Goal: Task Accomplishment & Management: Complete application form

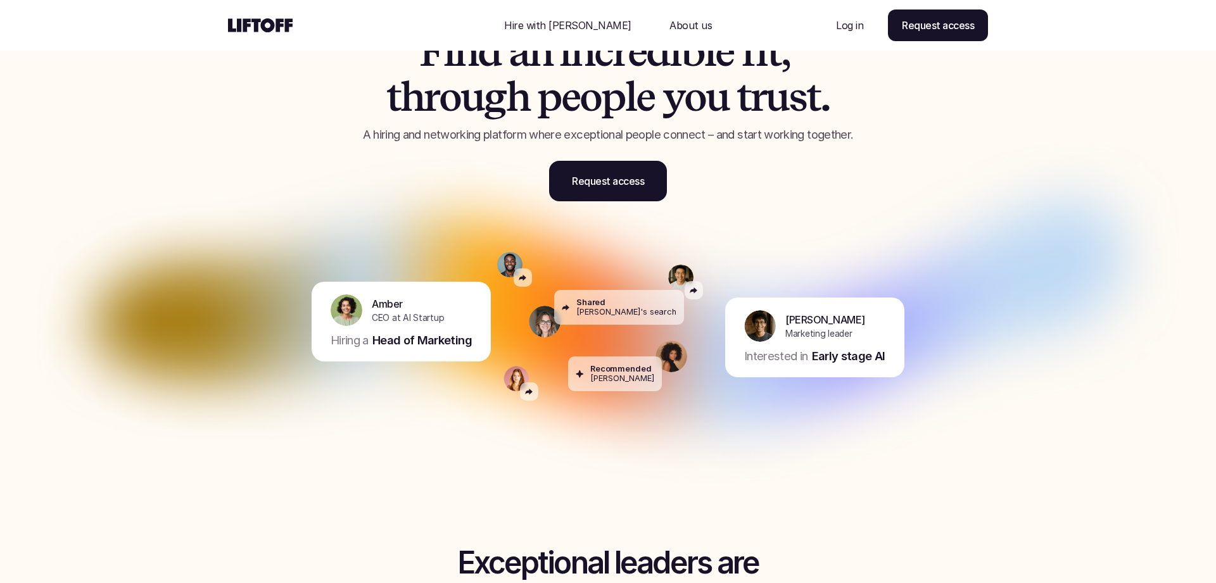
scroll to position [92, 0]
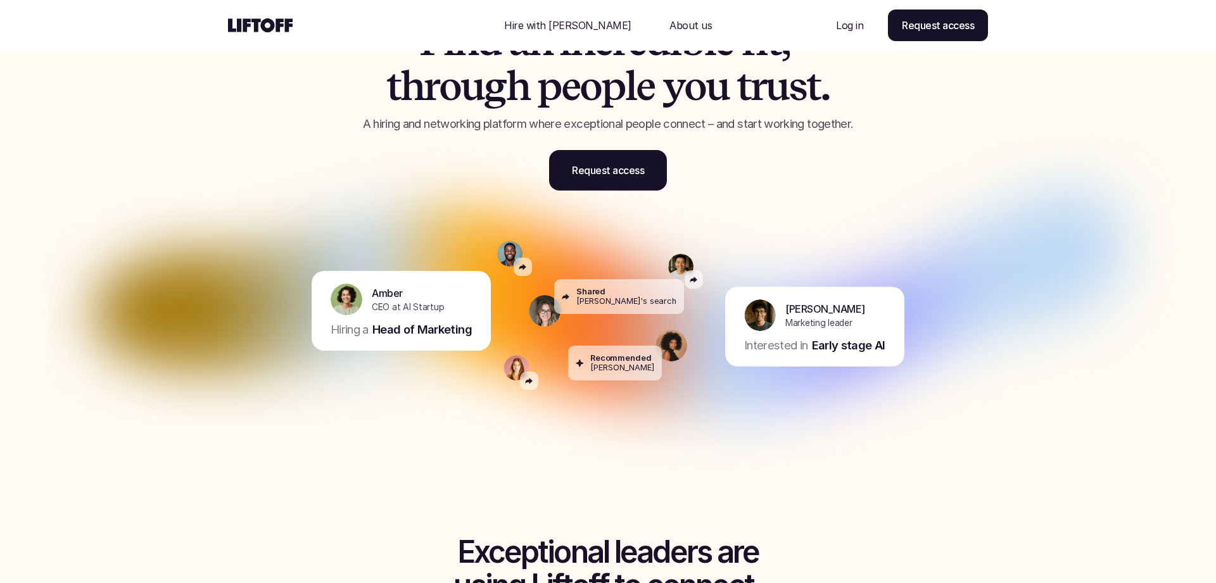
drag, startPoint x: 571, startPoint y: 317, endPoint x: 471, endPoint y: 331, distance: 100.3
click at [471, 331] on div "[PERSON_NAME] CEO at AI Startup Hiring a Head of Marketing [PERSON_NAME]'s sear…" at bounding box center [608, 310] width 1153 height 177
drag, startPoint x: 486, startPoint y: 407, endPoint x: 464, endPoint y: 343, distance: 68.1
click at [486, 407] on img at bounding box center [608, 304] width 1140 height 443
drag, startPoint x: 462, startPoint y: 331, endPoint x: 611, endPoint y: 364, distance: 153.0
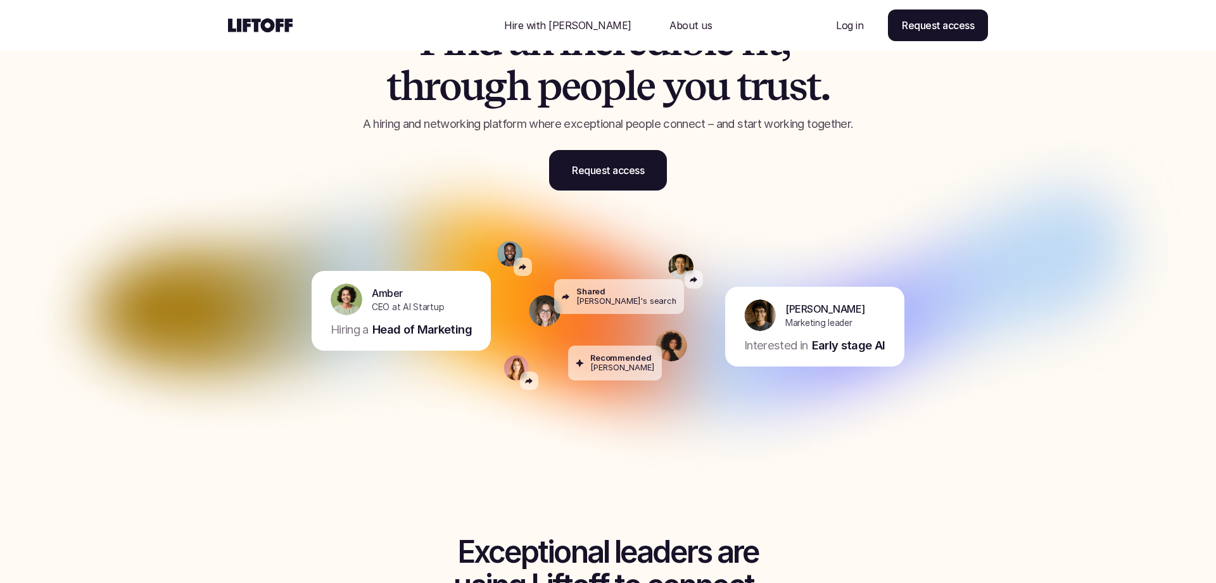
click at [611, 364] on div "[PERSON_NAME] CEO at AI Startup Hiring a Head of Marketing [PERSON_NAME]'s sear…" at bounding box center [608, 310] width 1153 height 177
drag, startPoint x: 596, startPoint y: 298, endPoint x: 623, endPoint y: 310, distance: 29.2
click at [623, 310] on div "Shared [PERSON_NAME]'s search" at bounding box center [619, 296] width 130 height 35
click at [710, 471] on img at bounding box center [608, 304] width 1140 height 443
drag, startPoint x: 882, startPoint y: 340, endPoint x: 710, endPoint y: 357, distance: 173.9
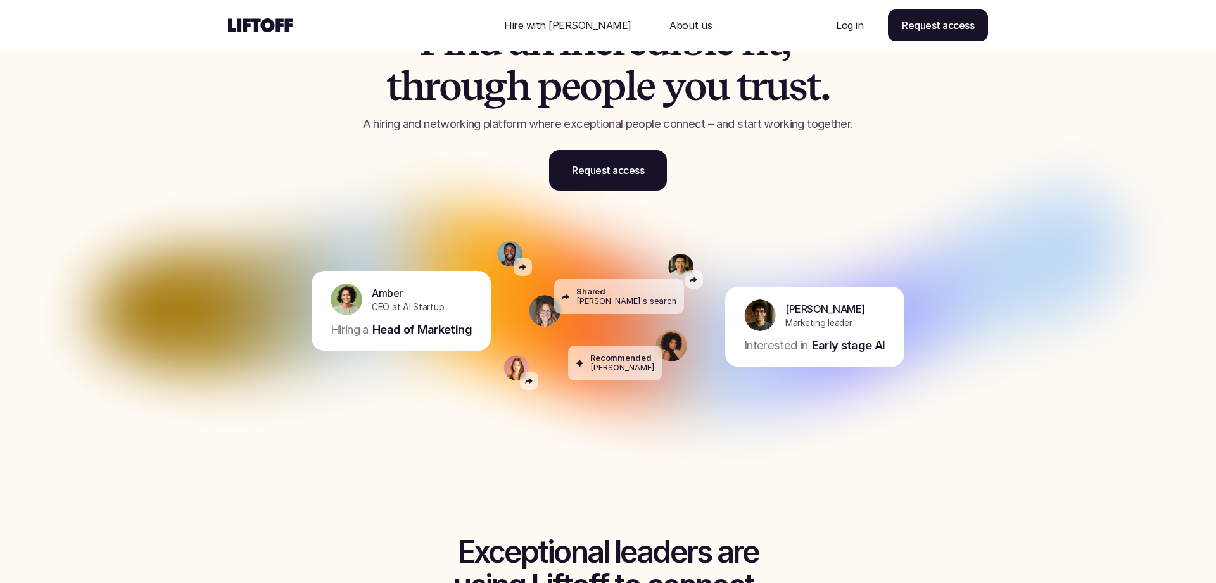
click at [710, 357] on div "[PERSON_NAME] CEO at AI Startup Hiring a Head of Marketing [PERSON_NAME]'s sear…" at bounding box center [608, 310] width 1153 height 177
click at [654, 443] on img at bounding box center [608, 304] width 1140 height 443
click at [331, 221] on div "F i n d a n i n c r e d i b l e f i t , t h r o u g h p e o p l e y o u t r u s…" at bounding box center [608, 95] width 760 height 254
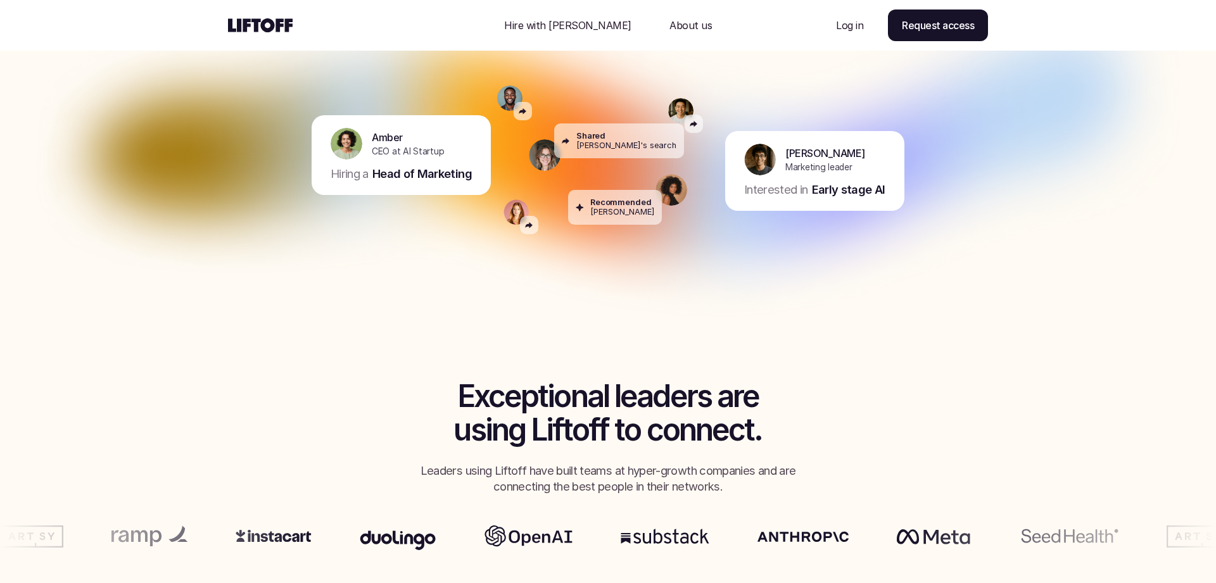
scroll to position [0, 0]
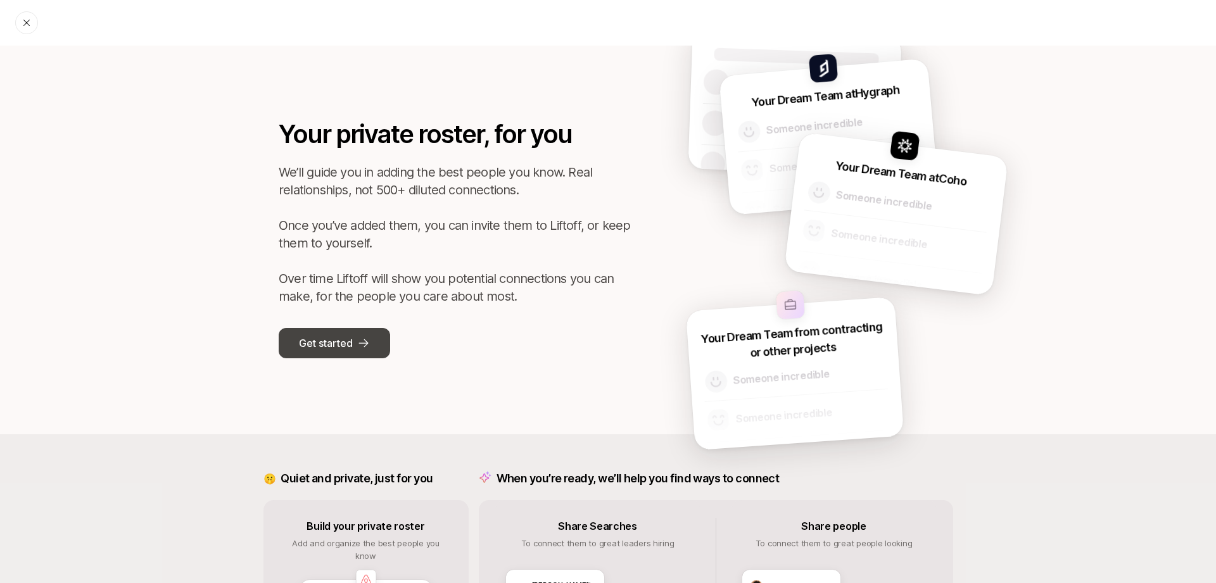
click at [305, 332] on button "Get started" at bounding box center [334, 343] width 111 height 30
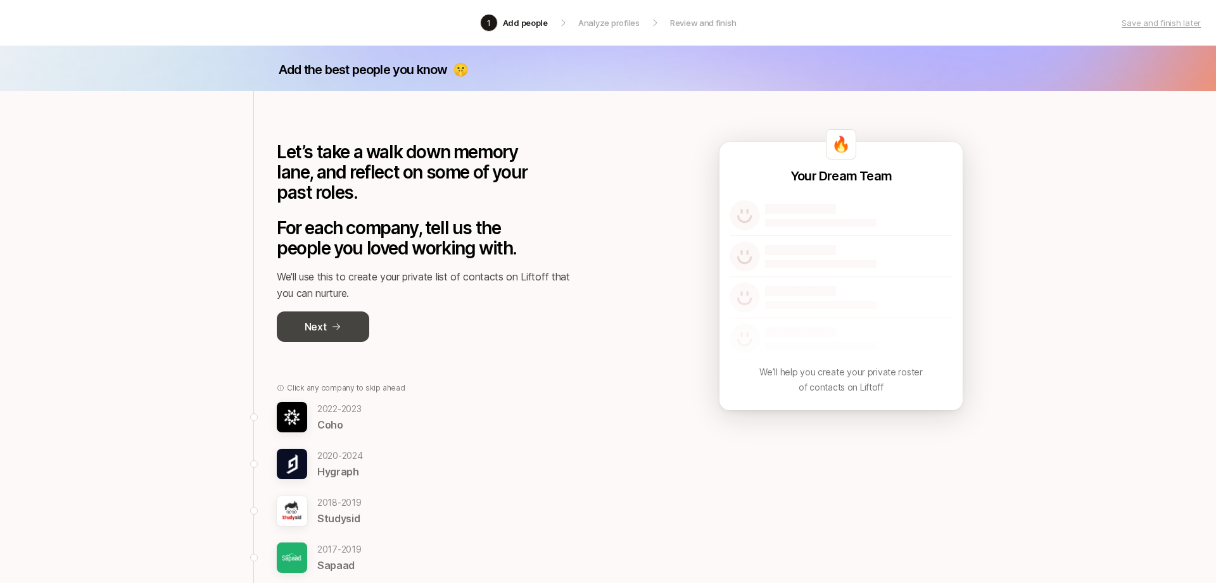
click at [345, 330] on button "Next" at bounding box center [323, 327] width 92 height 30
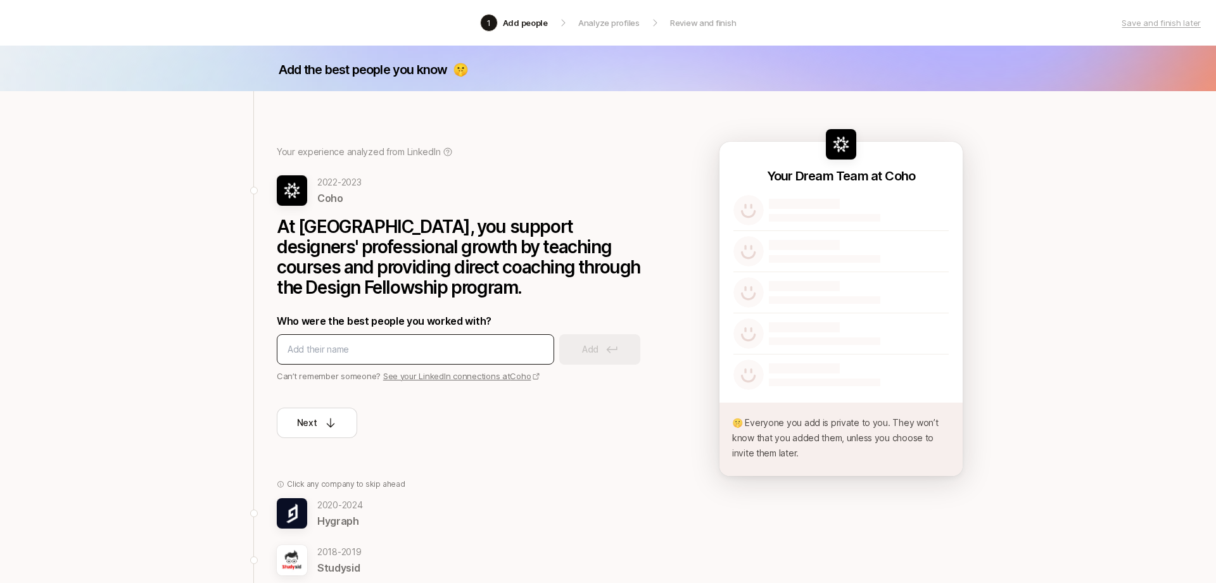
click at [438, 353] on input at bounding box center [416, 349] width 256 height 15
type input "craig phi"
click at [388, 352] on input "craig phi" at bounding box center [416, 349] width 256 height 15
click at [403, 348] on input at bounding box center [416, 349] width 256 height 15
click at [403, 374] on link "See your LinkedIn connections at Coho" at bounding box center [462, 376] width 158 height 10
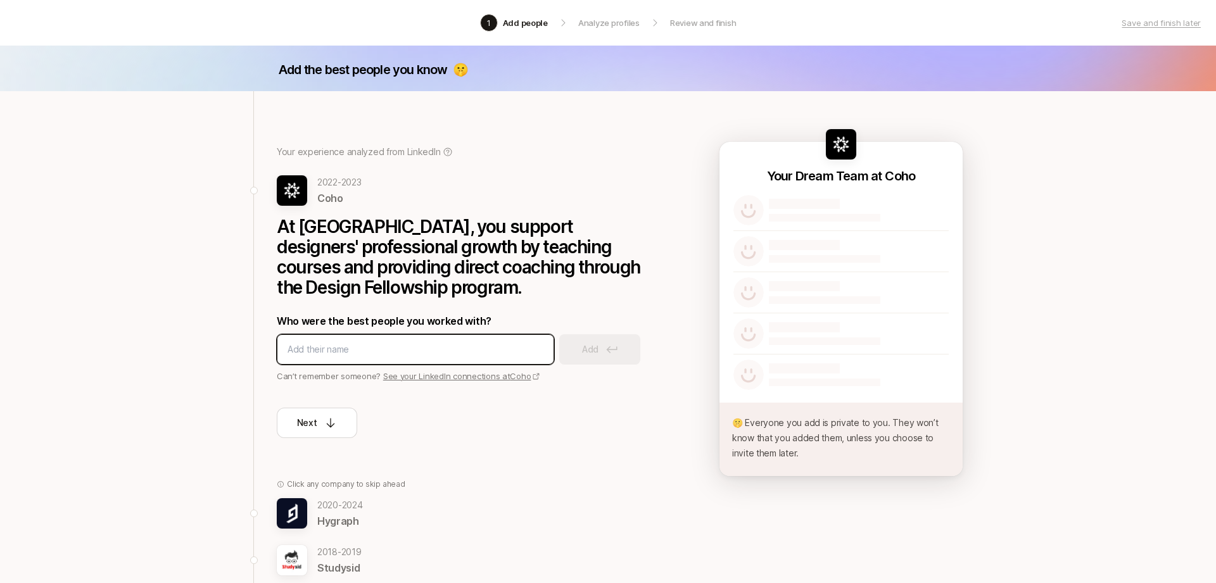
click at [473, 354] on input at bounding box center [416, 349] width 256 height 15
click at [484, 335] on div at bounding box center [415, 349] width 277 height 30
click at [475, 343] on input at bounding box center [416, 349] width 256 height 15
paste input "Craig Phillips"
type input "Craig Phillips"
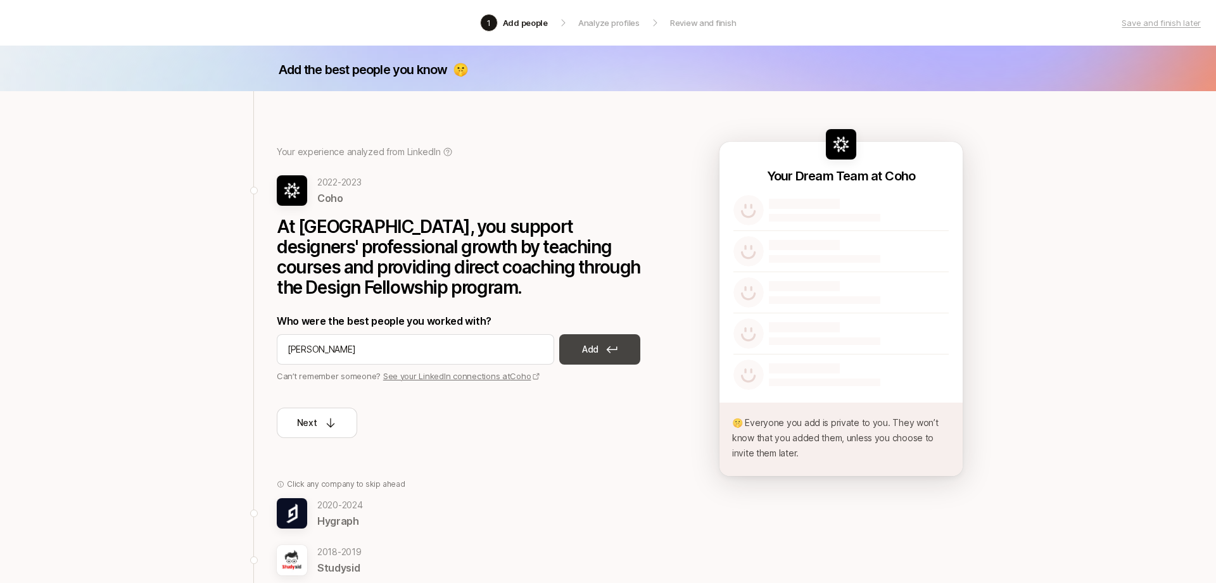
click at [601, 350] on button "Add" at bounding box center [599, 349] width 81 height 30
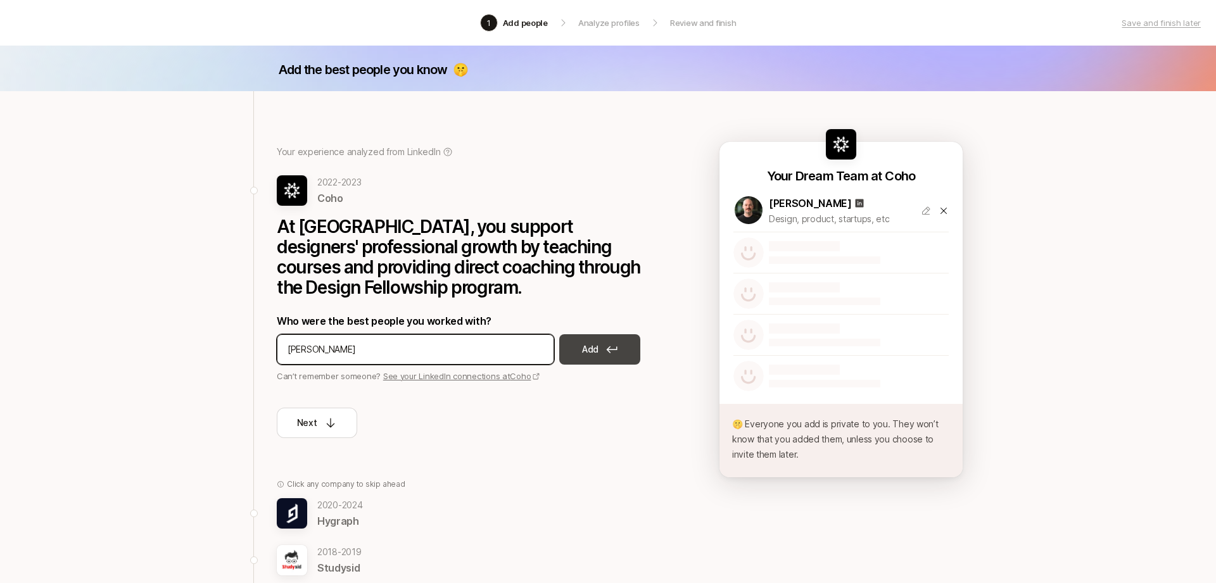
type input "Hareem Mannan"
click at [588, 352] on p "Add" at bounding box center [590, 349] width 16 height 15
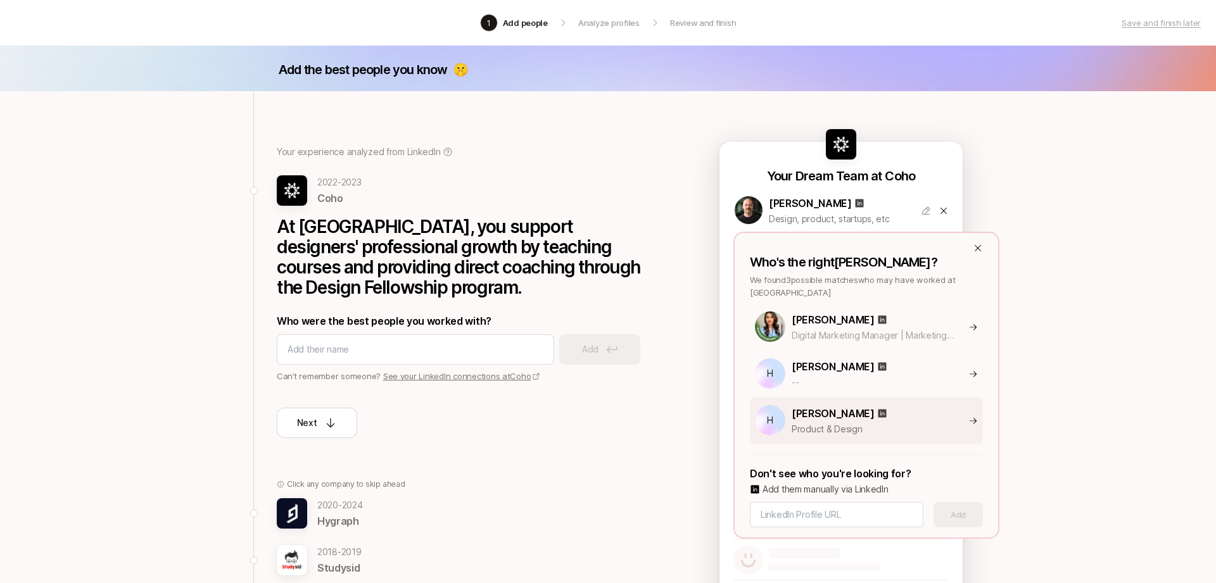
click at [902, 422] on p "Product & Design" at bounding box center [873, 429] width 162 height 15
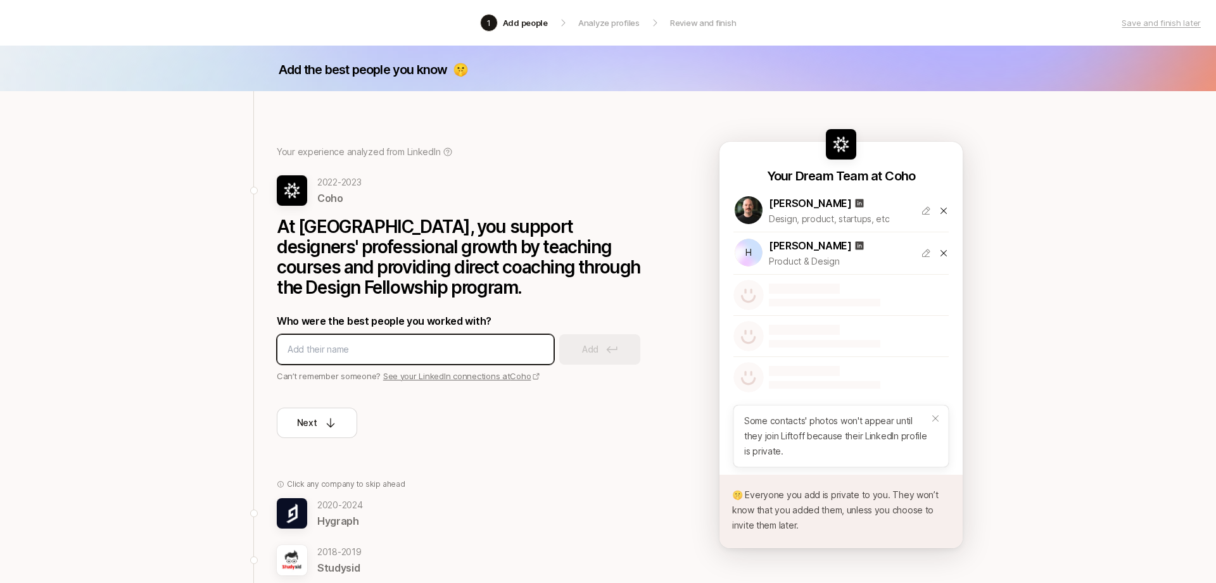
click at [424, 355] on input at bounding box center [416, 349] width 256 height 15
type input "Alexis Oh"
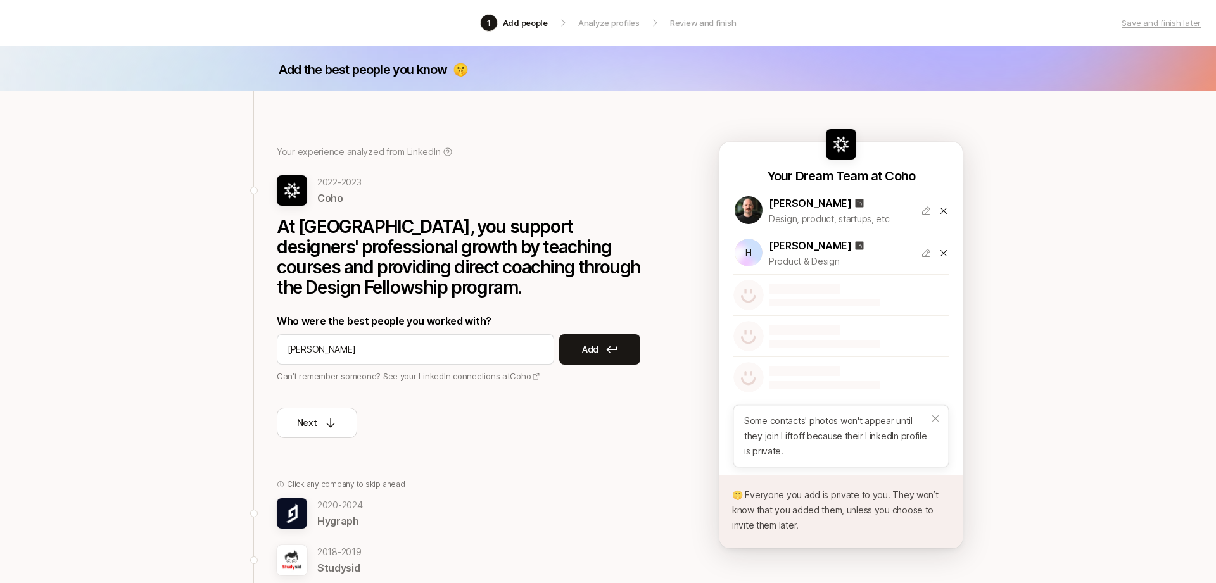
click at [609, 354] on button "Add" at bounding box center [599, 349] width 81 height 30
click at [293, 411] on button "Next" at bounding box center [317, 423] width 80 height 30
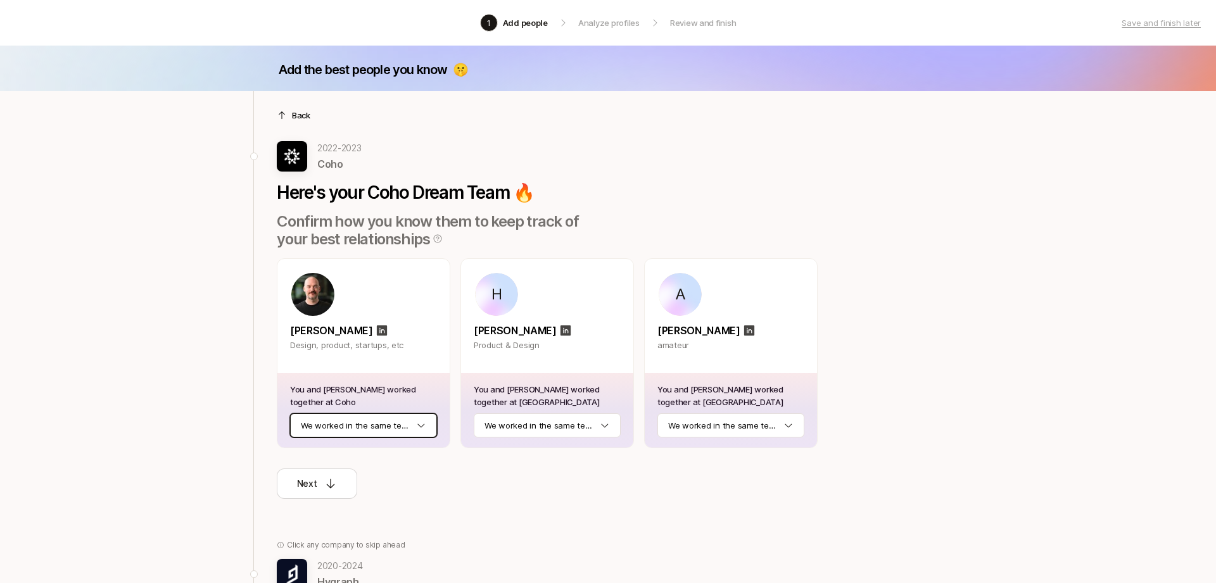
click at [405, 423] on html "1 Add people Analyze profiles Review and finish Save and finish later Add the b…" at bounding box center [608, 291] width 1216 height 583
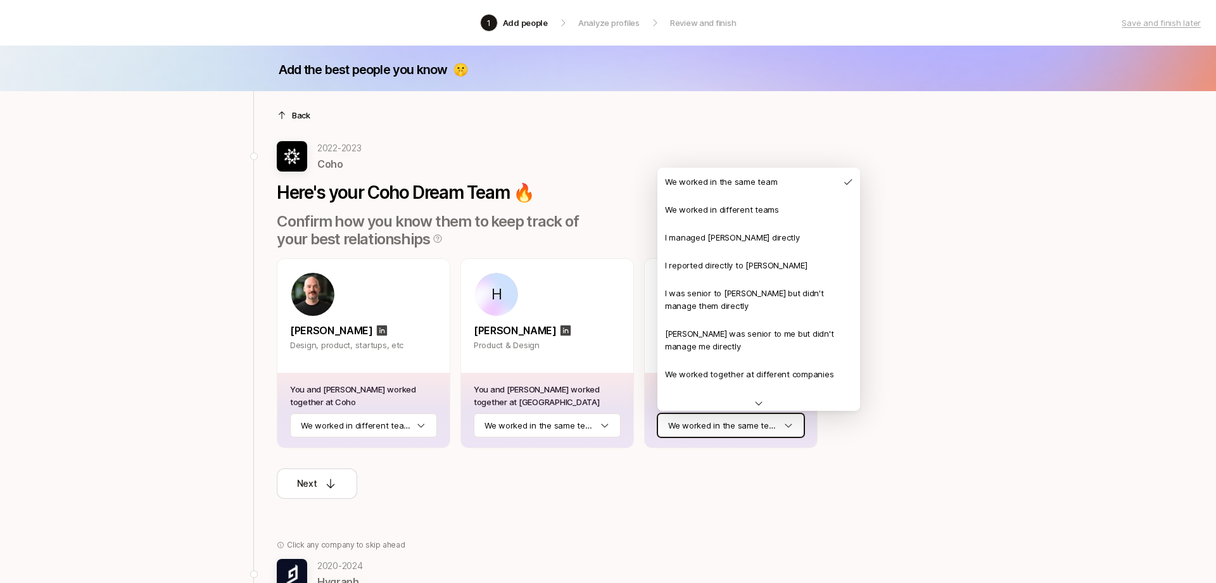
click at [745, 431] on html "1 Add people Analyze profiles Review and finish Save and finish later Add the b…" at bounding box center [608, 291] width 1216 height 583
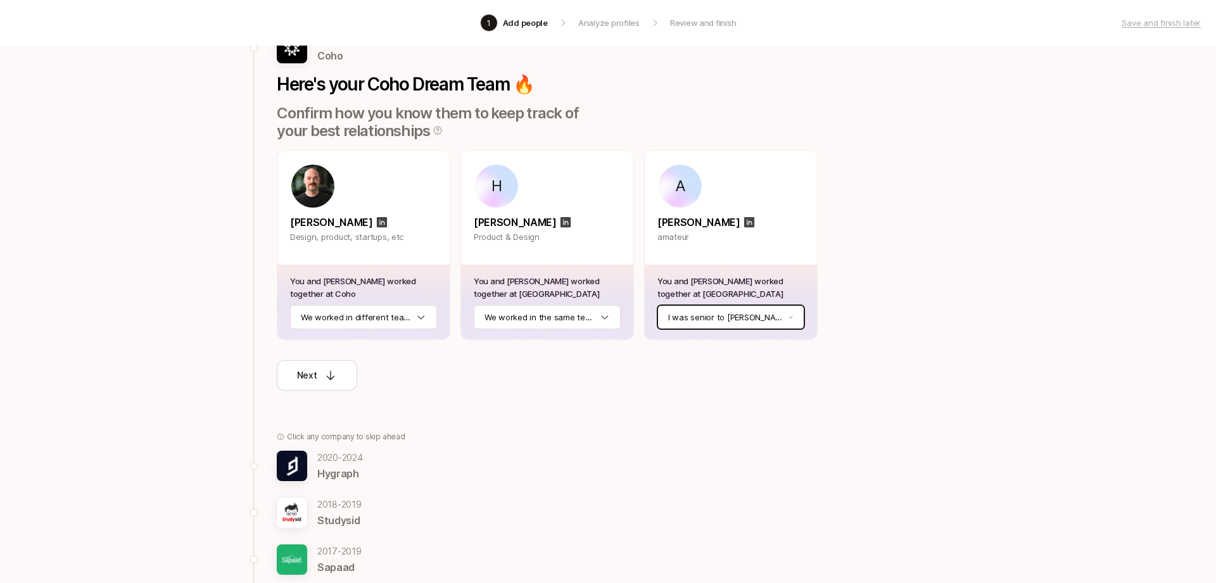
scroll to position [110, 0]
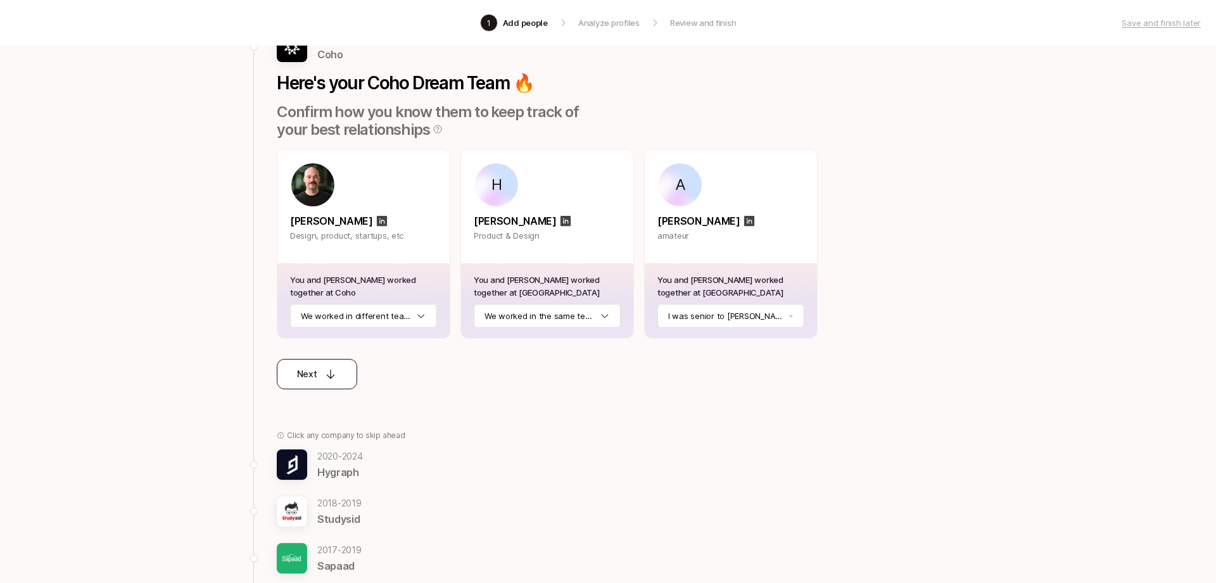
click at [309, 369] on p "Next" at bounding box center [307, 374] width 20 height 15
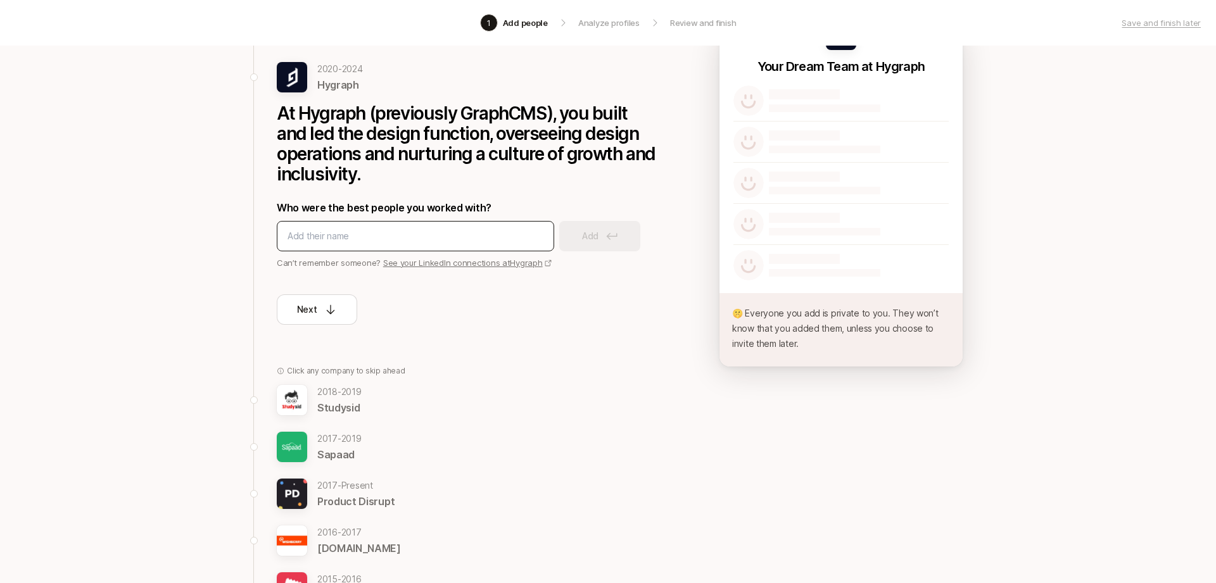
click at [428, 239] on input at bounding box center [416, 236] width 256 height 15
type input "sudipto mondal"
click at [608, 241] on button "Add" at bounding box center [599, 236] width 81 height 30
click at [495, 235] on input at bounding box center [416, 236] width 256 height 15
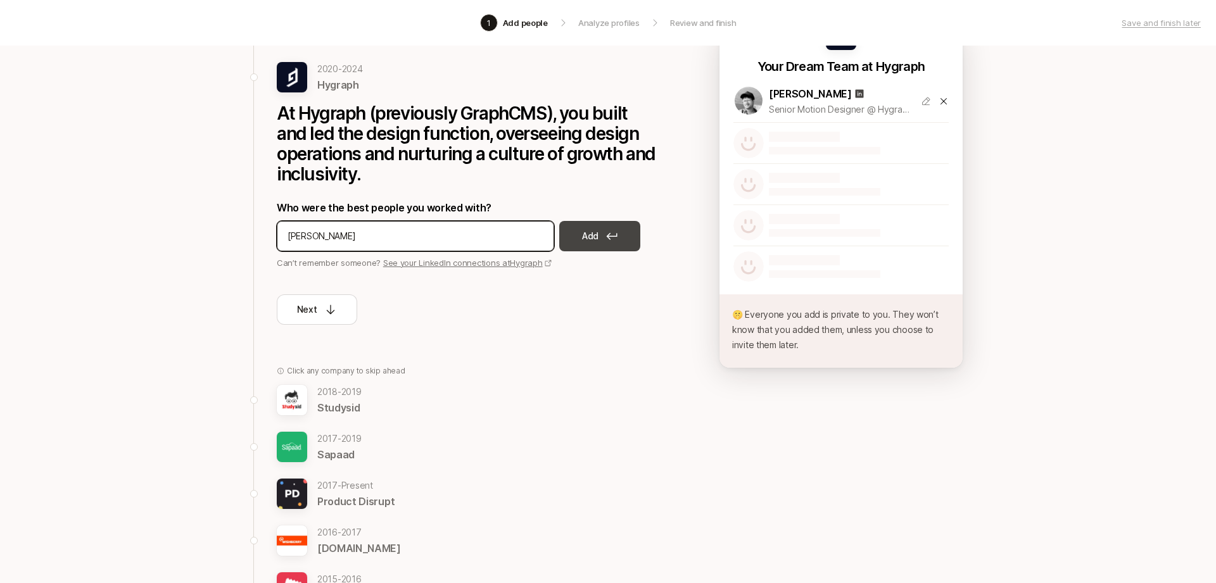
type input "Rajat Sharma"
click at [609, 238] on icon at bounding box center [612, 236] width 11 height 7
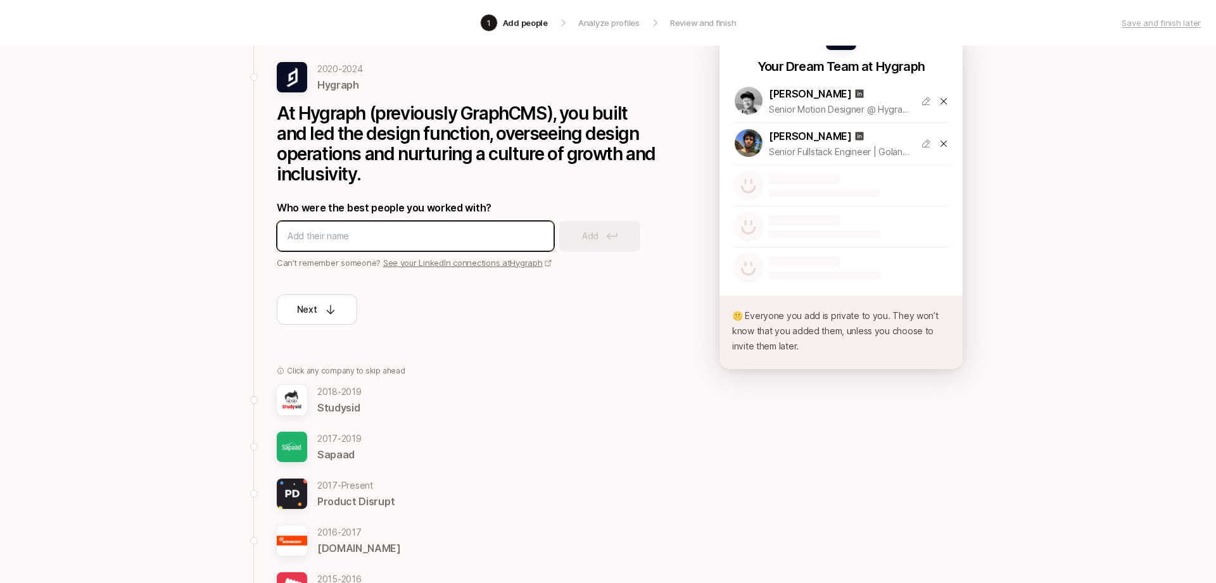
click at [446, 238] on input at bounding box center [416, 236] width 256 height 15
type input "Pratibha Motwani"
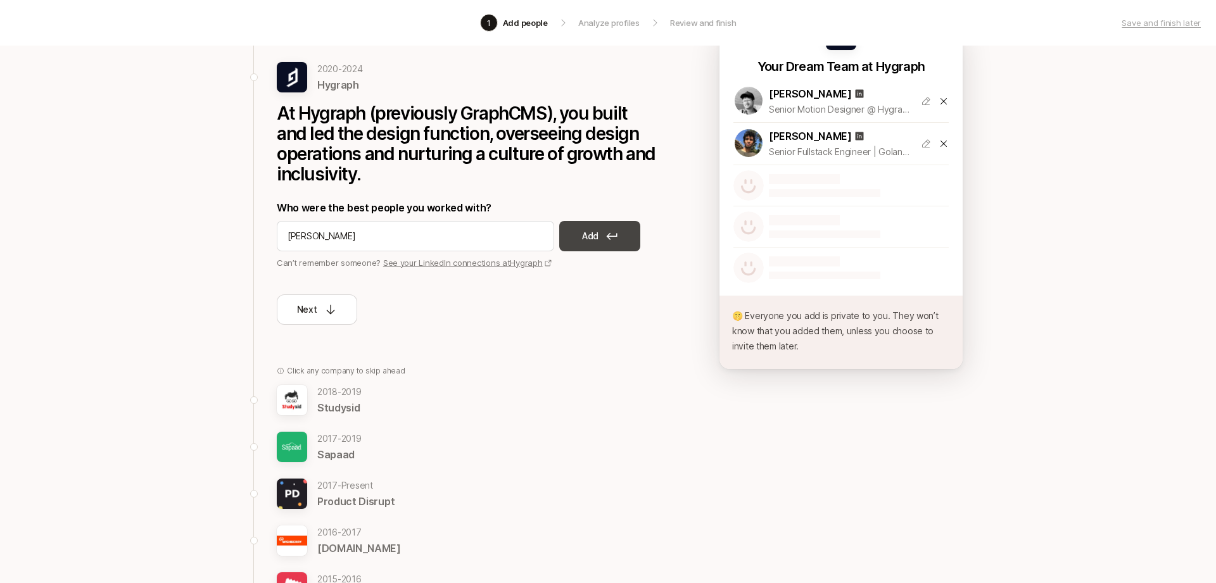
click at [613, 241] on button "Add" at bounding box center [599, 236] width 81 height 30
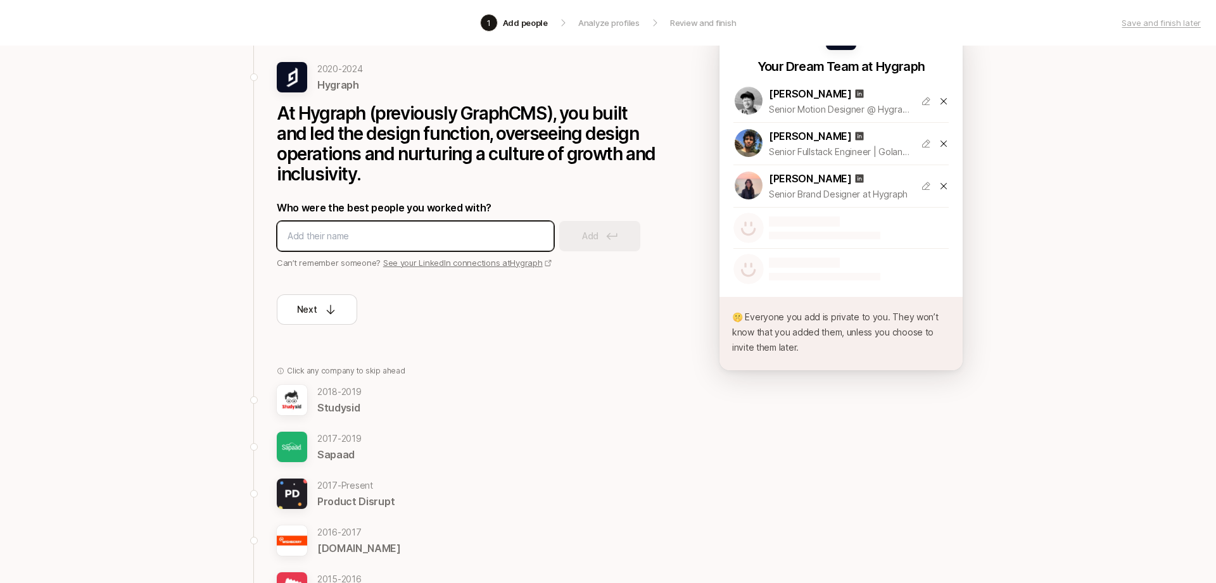
click at [488, 234] on input at bounding box center [416, 236] width 256 height 15
type input "Ozgur"
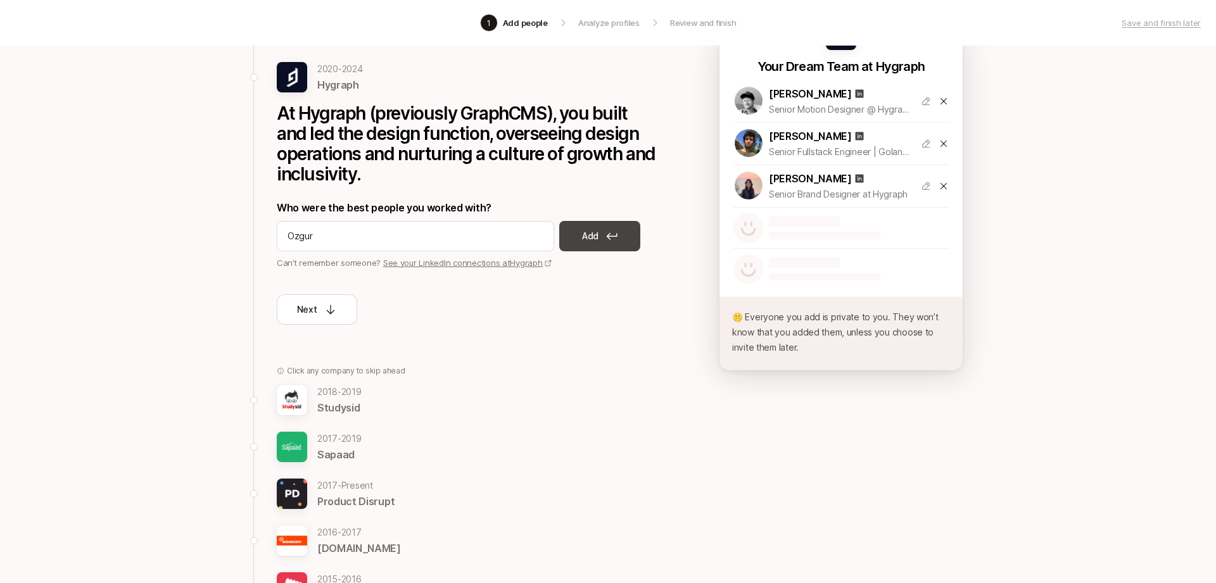
click at [613, 231] on button "Add" at bounding box center [599, 236] width 81 height 30
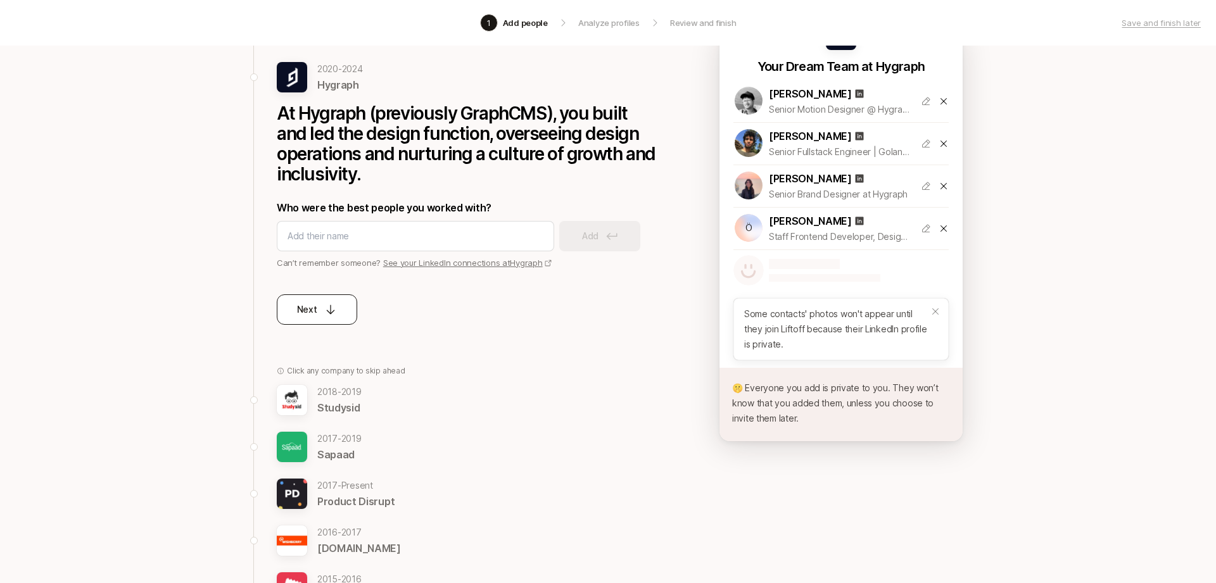
click at [319, 305] on div "Next" at bounding box center [317, 309] width 41 height 15
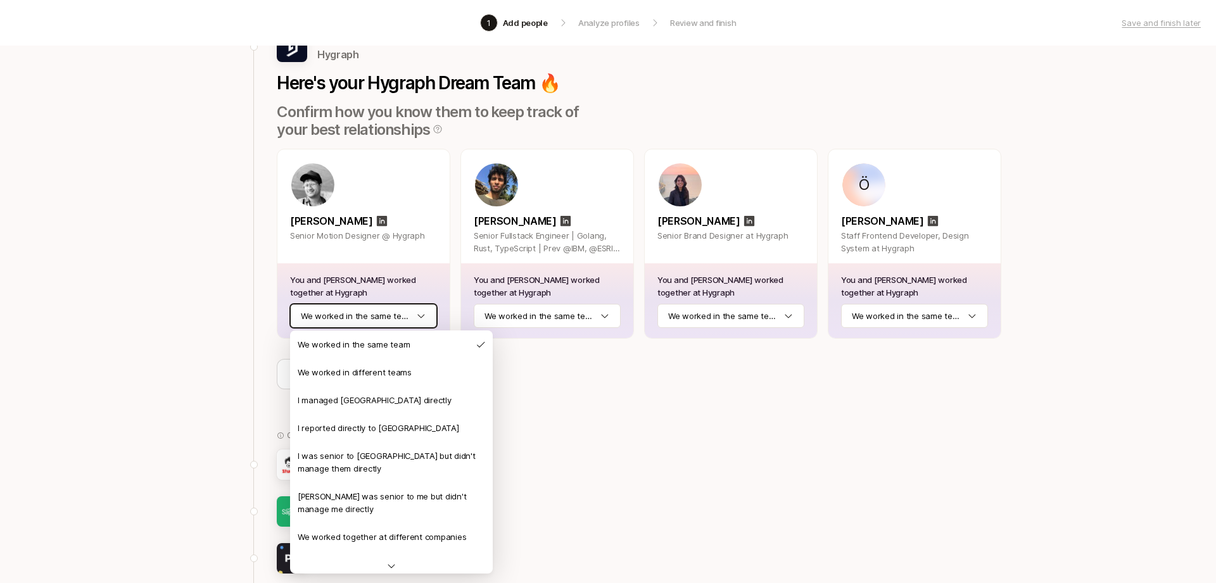
click at [378, 322] on html "1 Add people Analyze profiles Review and finish Save and finish later Add the b…" at bounding box center [608, 181] width 1216 height 583
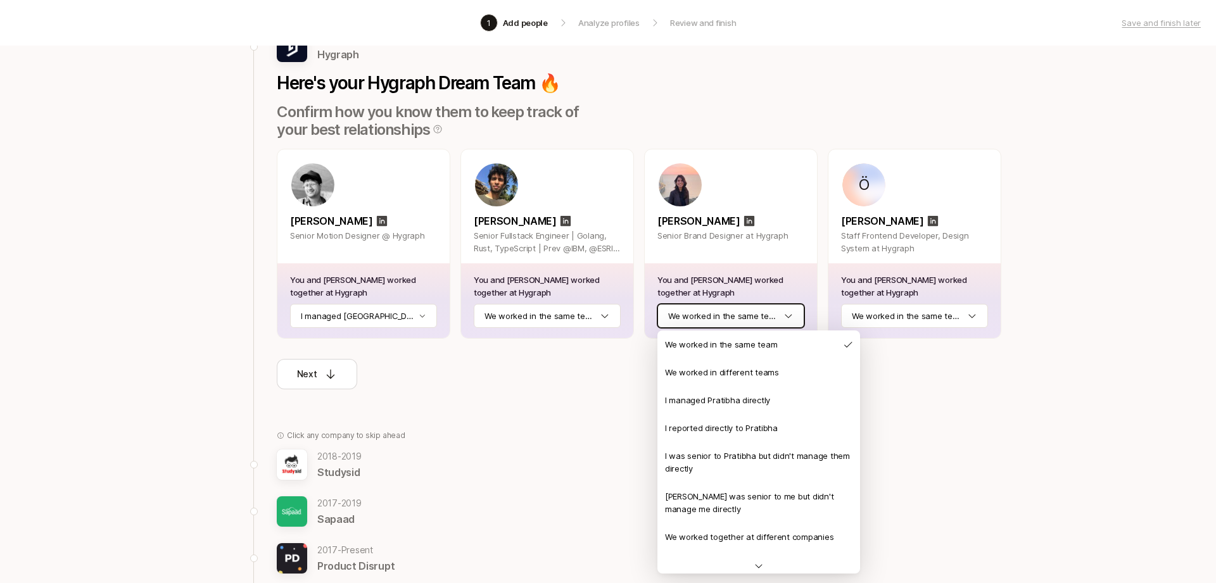
click at [758, 323] on html "1 Add people Analyze profiles Review and finish Save and finish later Add the b…" at bounding box center [608, 181] width 1216 height 583
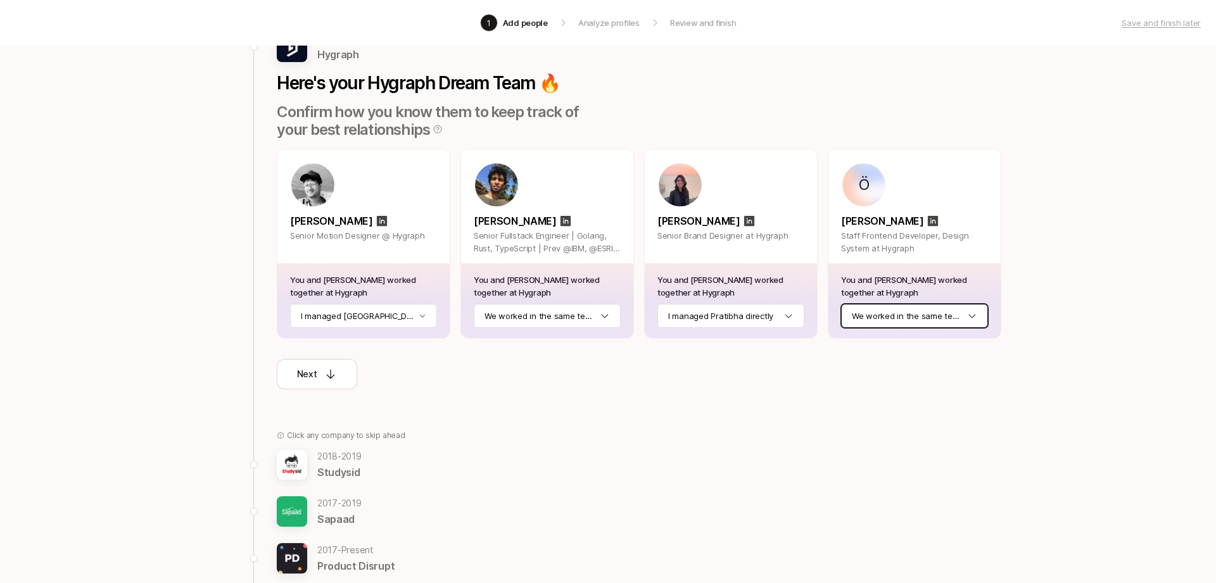
click at [887, 312] on html "1 Add people Analyze profiles Review and finish Save and finish later Add the b…" at bounding box center [608, 181] width 1216 height 583
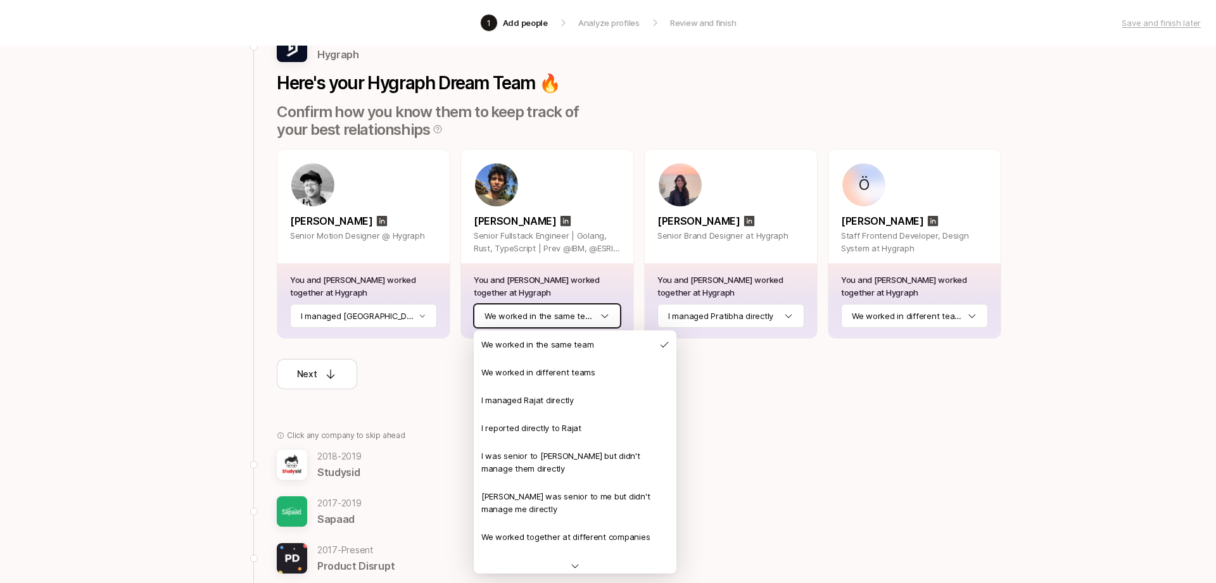
click at [605, 321] on html "1 Add people Analyze profiles Review and finish Save and finish later Add the b…" at bounding box center [608, 181] width 1216 height 583
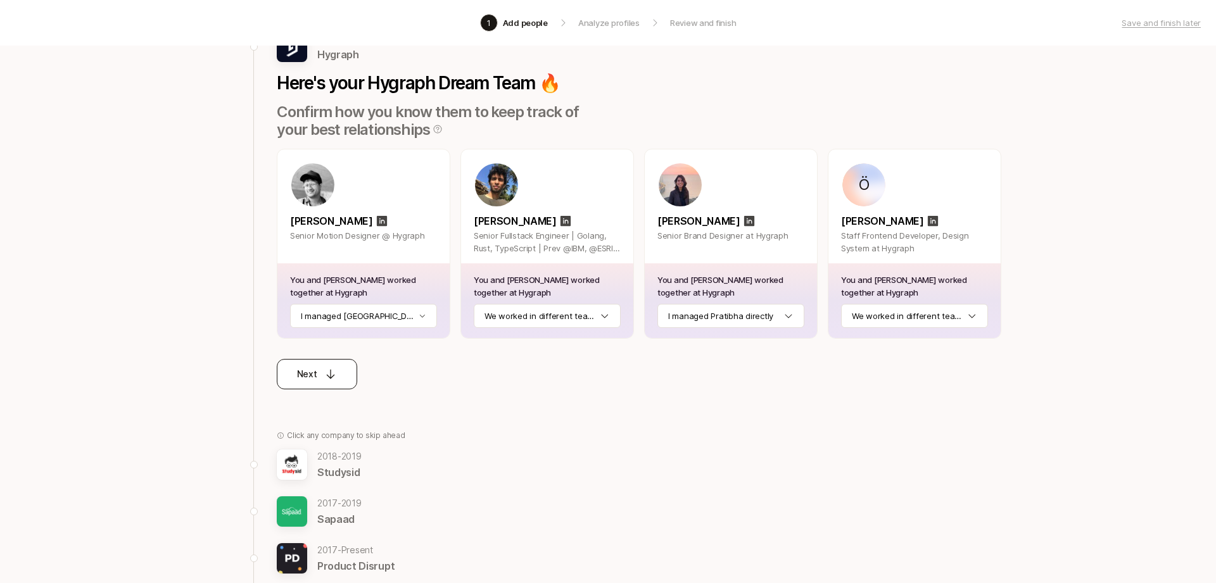
click at [291, 376] on button "Next" at bounding box center [317, 374] width 80 height 30
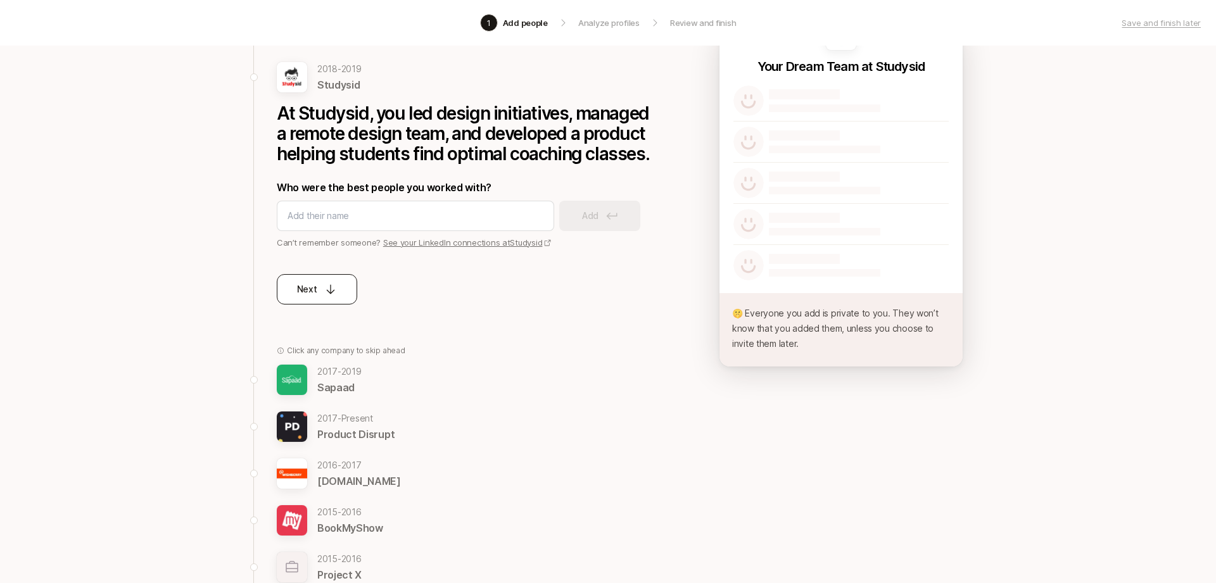
click at [329, 287] on icon at bounding box center [330, 289] width 13 height 13
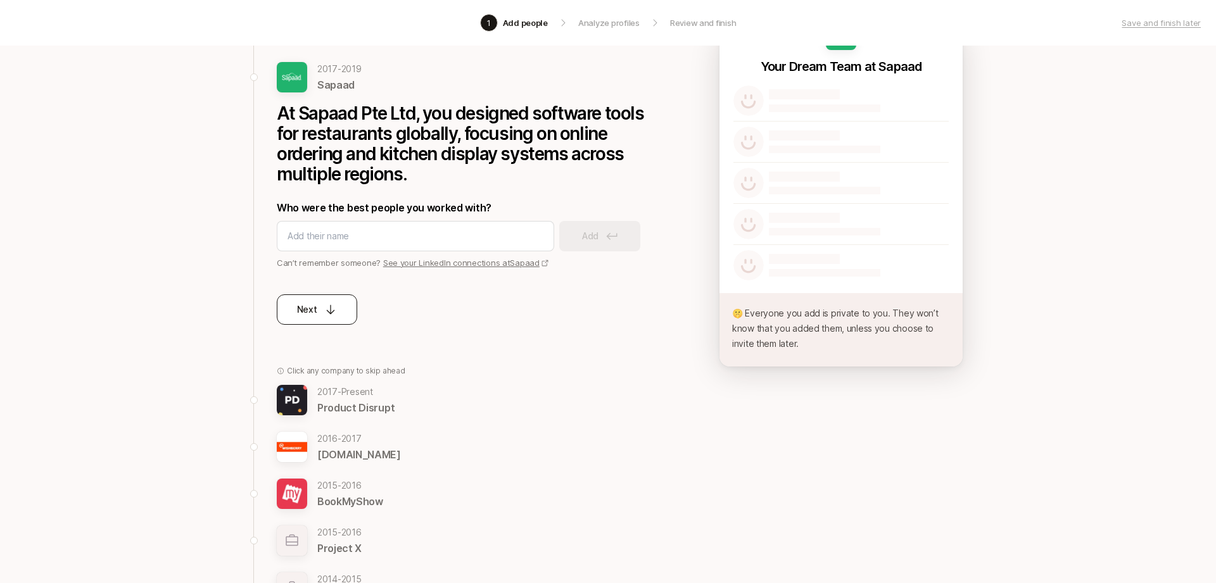
click at [317, 315] on div "Next" at bounding box center [317, 309] width 41 height 15
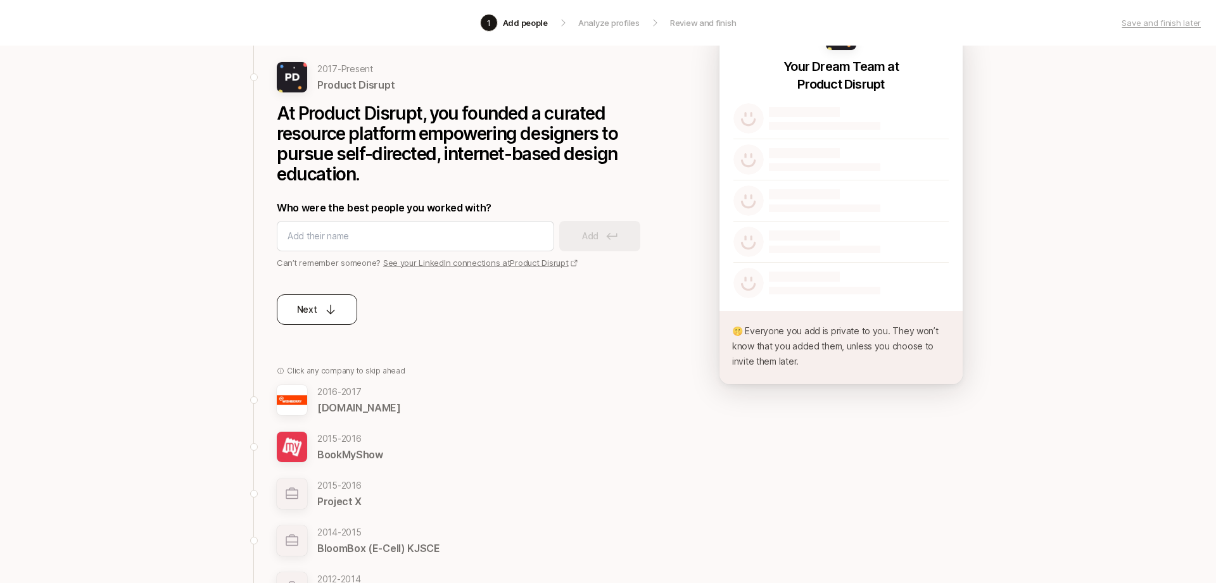
click at [338, 312] on button "Next" at bounding box center [317, 310] width 80 height 30
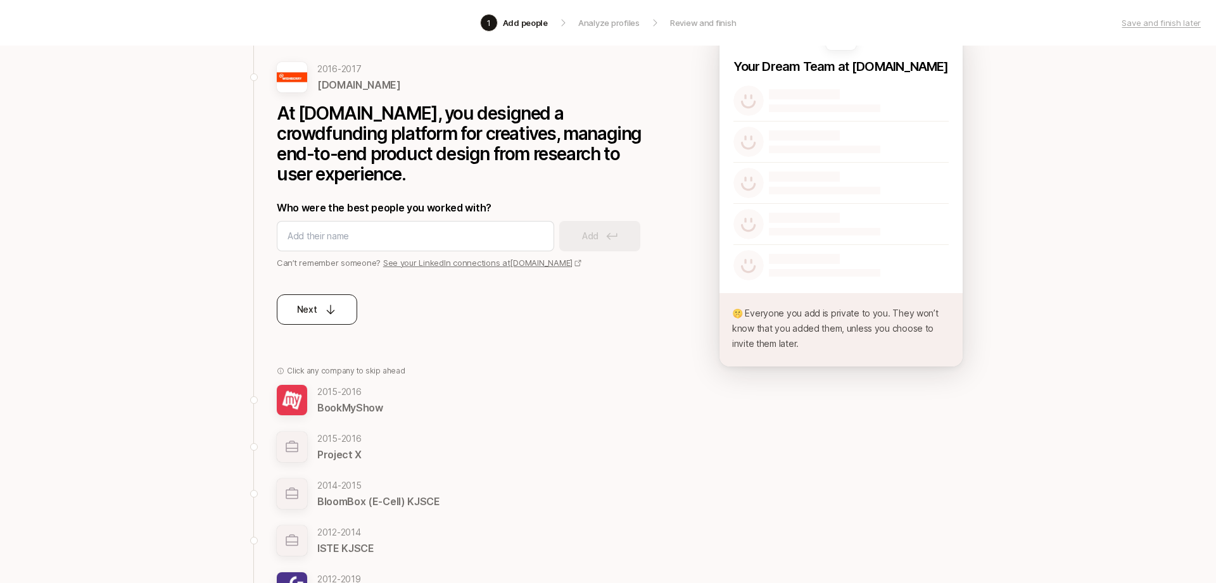
click at [342, 308] on button "Next" at bounding box center [317, 310] width 80 height 30
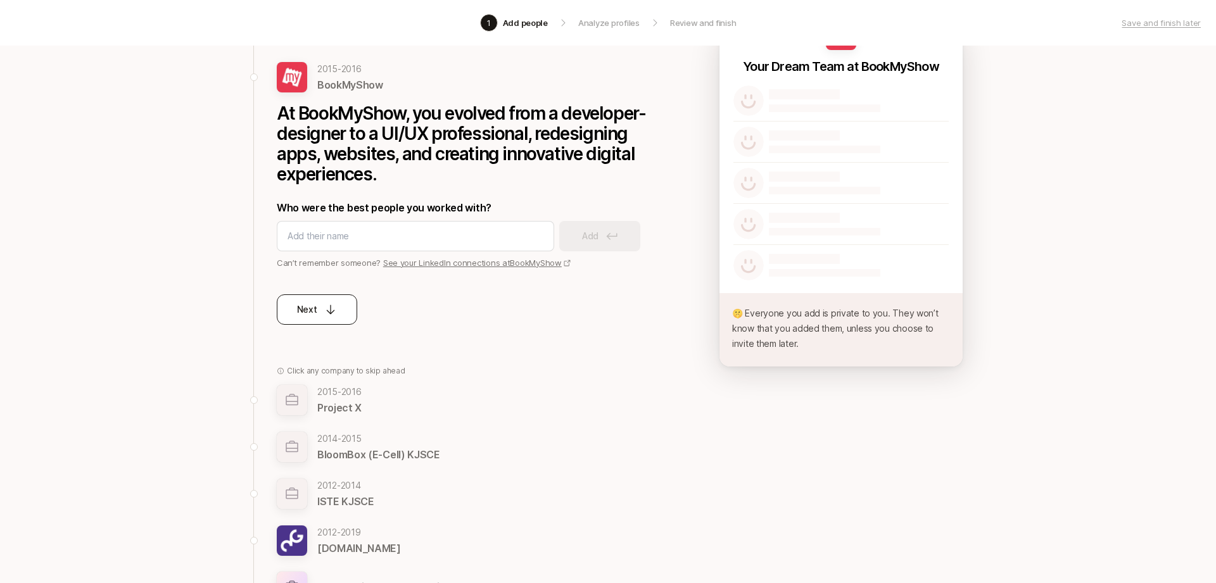
click at [340, 303] on button "Next" at bounding box center [317, 310] width 80 height 30
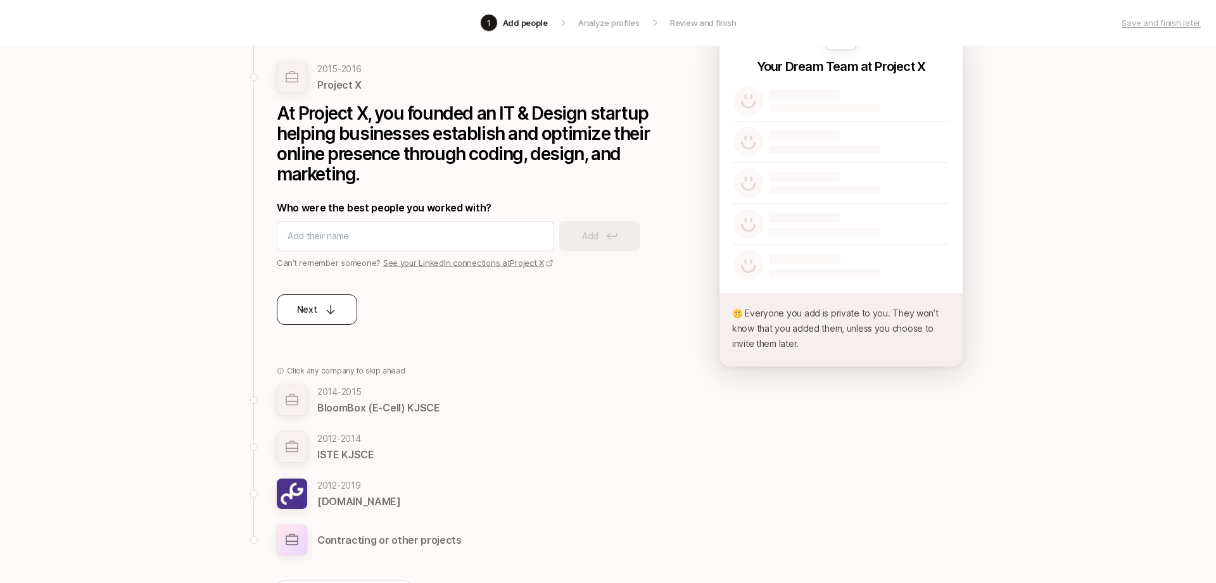
click at [338, 305] on button "Next" at bounding box center [317, 310] width 80 height 30
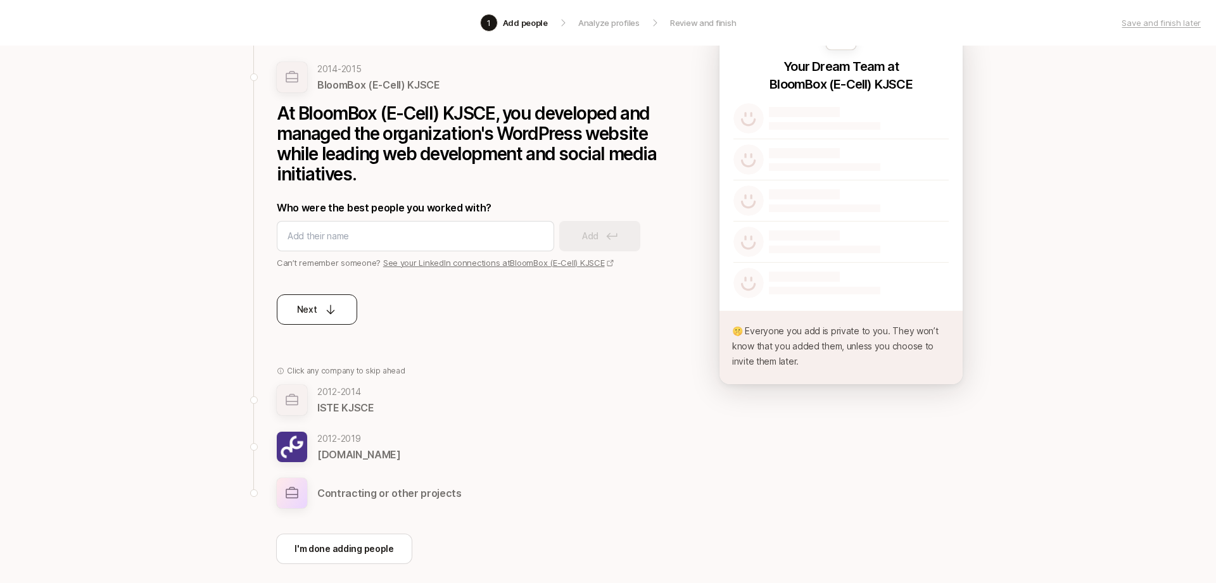
click at [340, 305] on button "Next" at bounding box center [317, 310] width 80 height 30
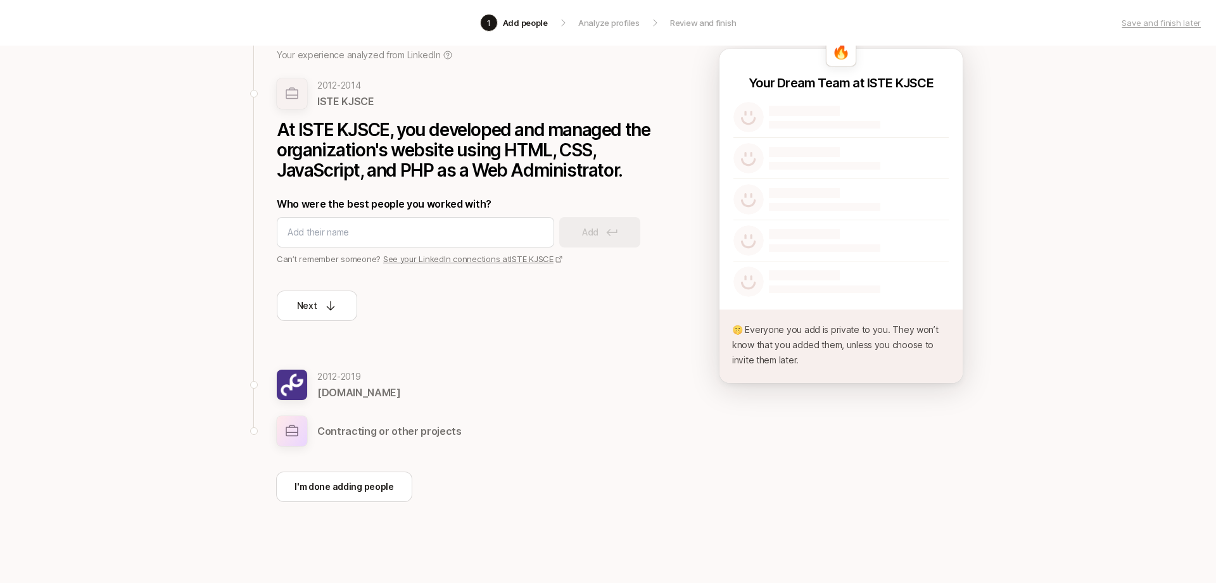
click at [340, 304] on button "Next" at bounding box center [317, 306] width 80 height 30
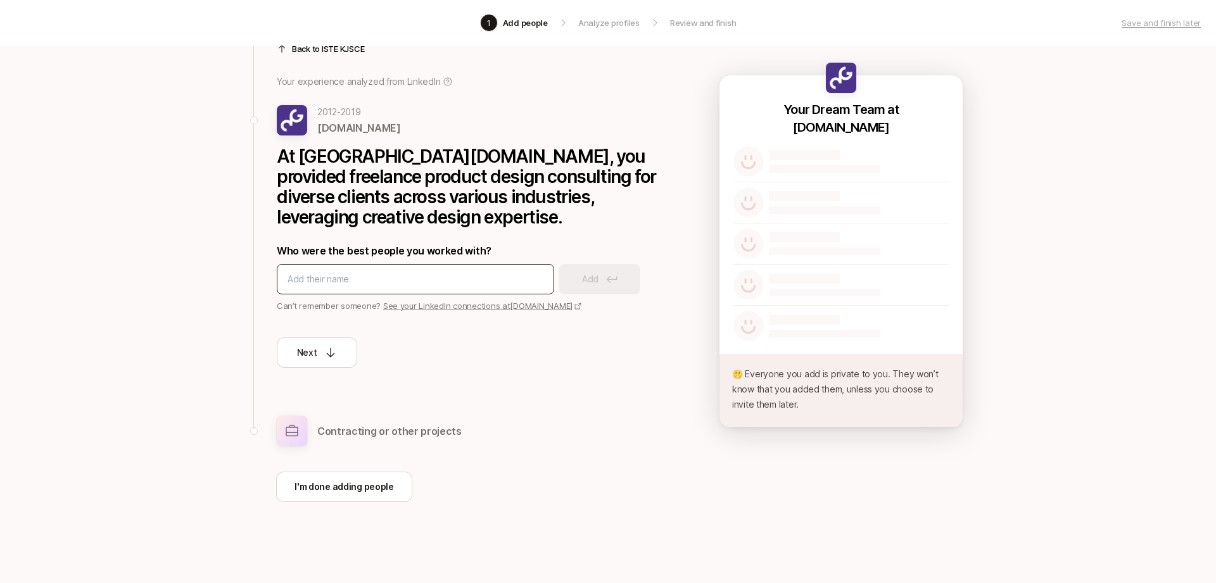
click at [400, 283] on input at bounding box center [416, 279] width 256 height 15
type input "Pooja Jadav"
click at [578, 274] on button "Add" at bounding box center [599, 279] width 81 height 30
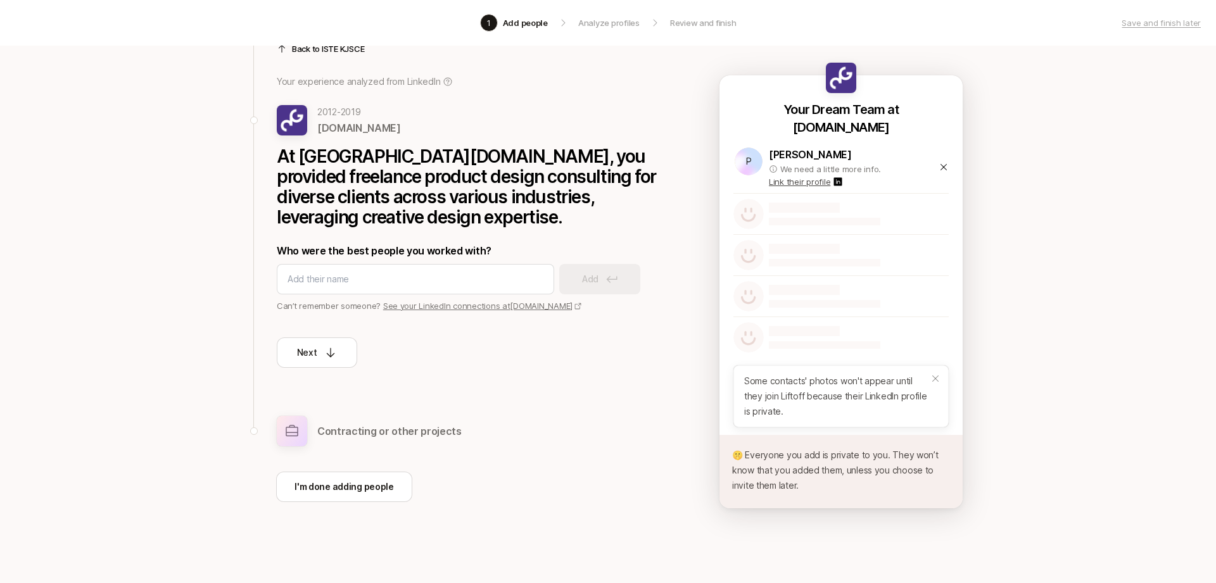
click at [943, 163] on icon at bounding box center [944, 167] width 10 height 10
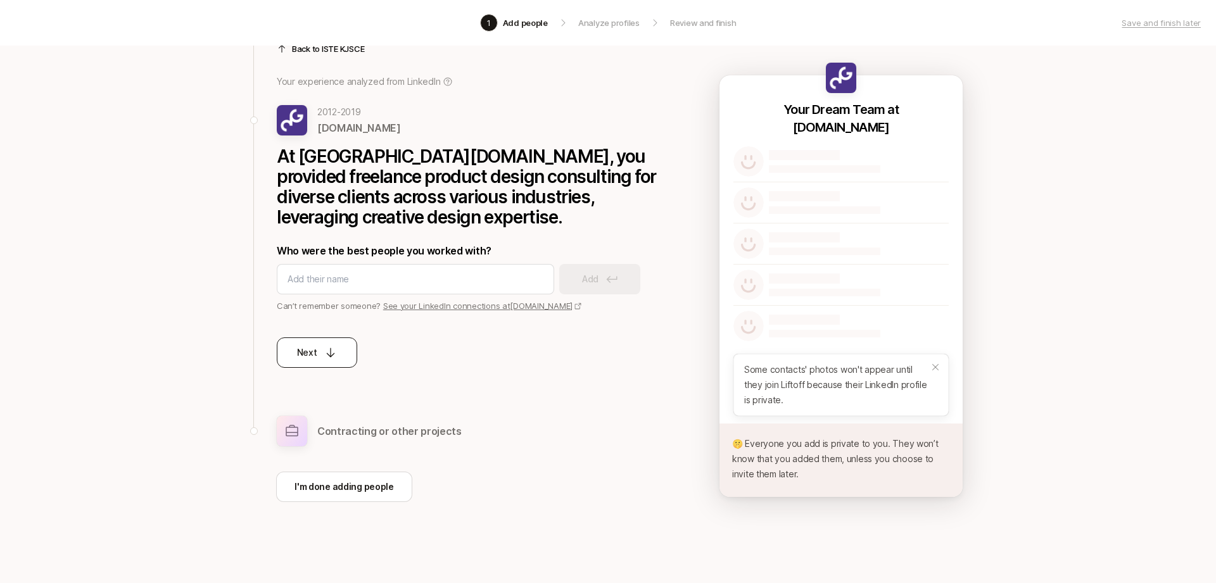
click at [322, 360] on button "Next" at bounding box center [317, 353] width 80 height 30
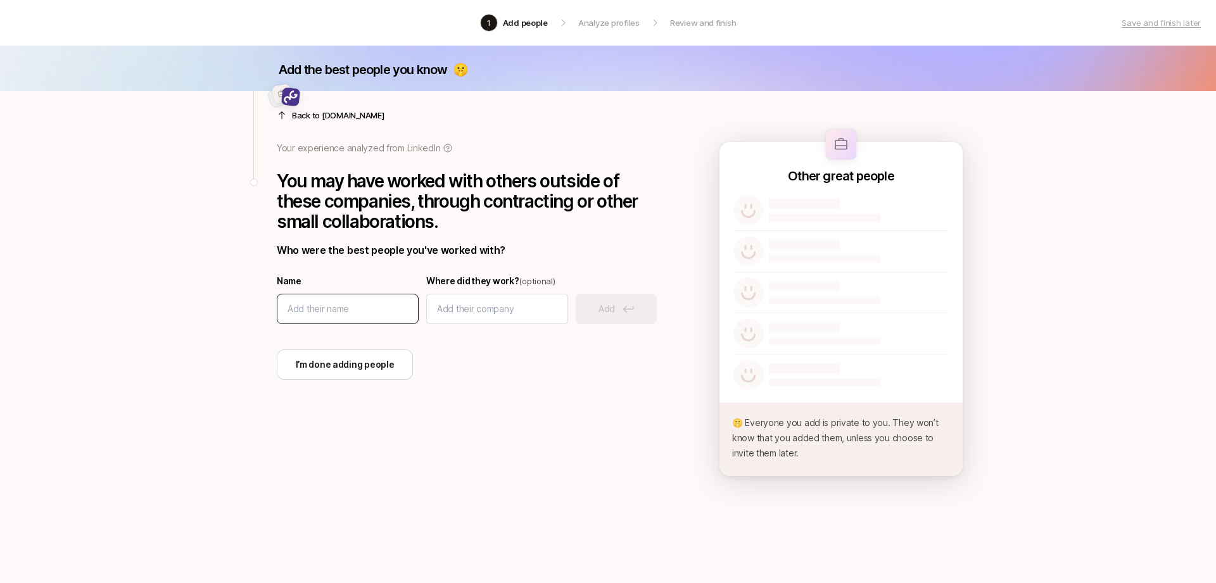
click at [382, 309] on input at bounding box center [348, 309] width 120 height 15
type input "Pooja Jadav"
click at [505, 303] on input at bounding box center [497, 309] width 120 height 15
type input "With a View"
click at [607, 303] on p "Add" at bounding box center [607, 309] width 16 height 15
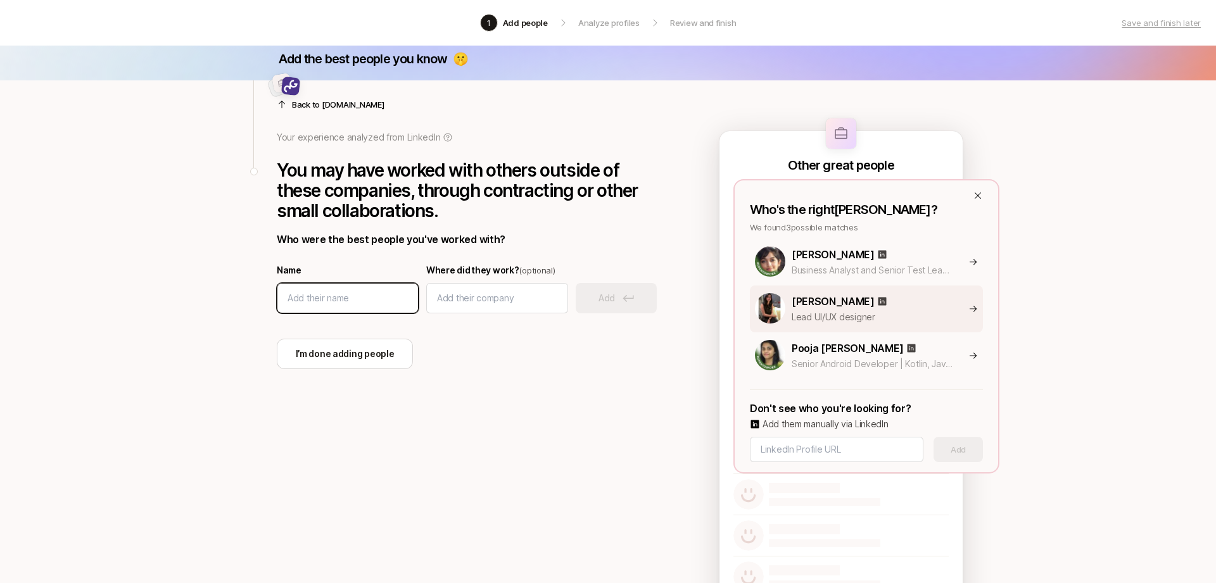
scroll to position [13, 0]
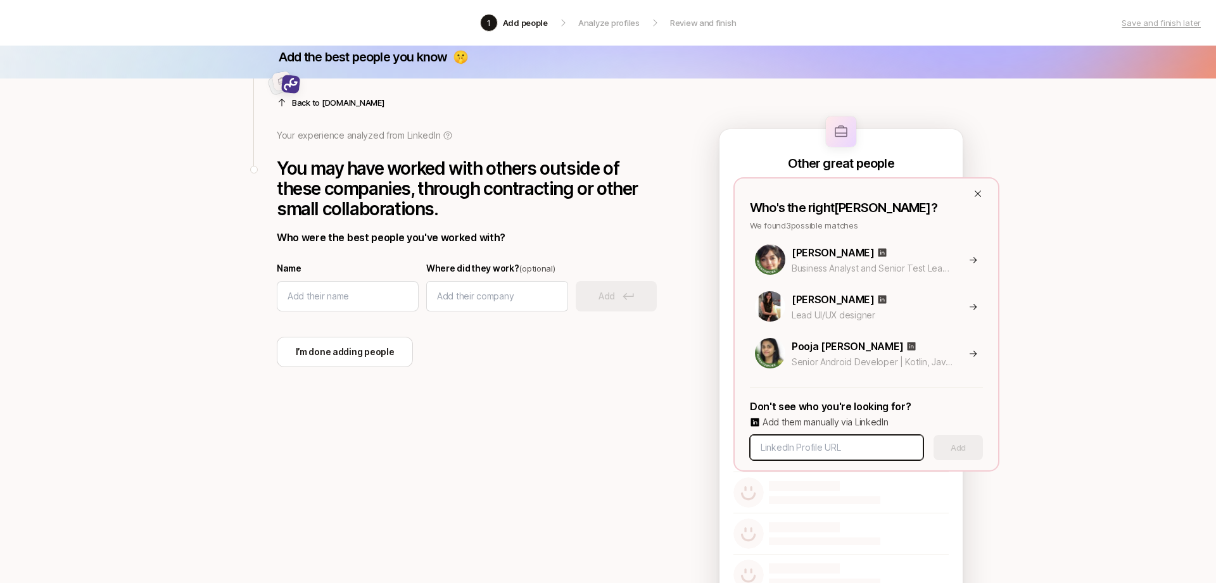
click at [867, 447] on input at bounding box center [837, 447] width 152 height 15
paste input "https://www.linkedin.com/in/poojadav/"
type input "https://www.linkedin.com/in/poojadav/"
click at [941, 448] on button "Add" at bounding box center [958, 447] width 49 height 25
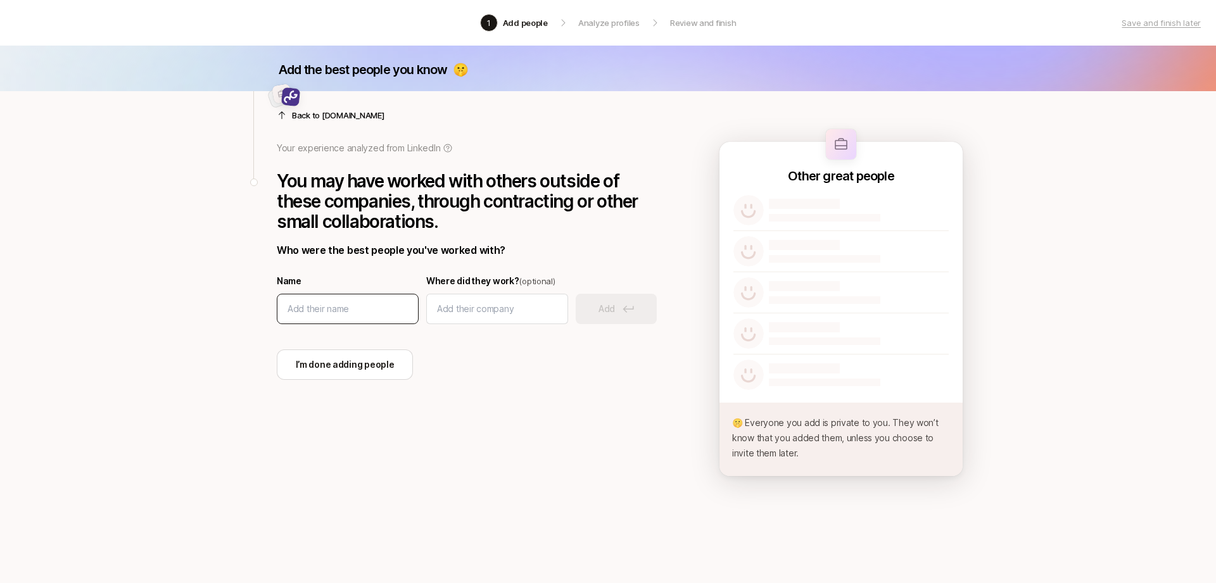
scroll to position [0, 0]
click at [371, 316] on input at bounding box center [348, 309] width 120 height 15
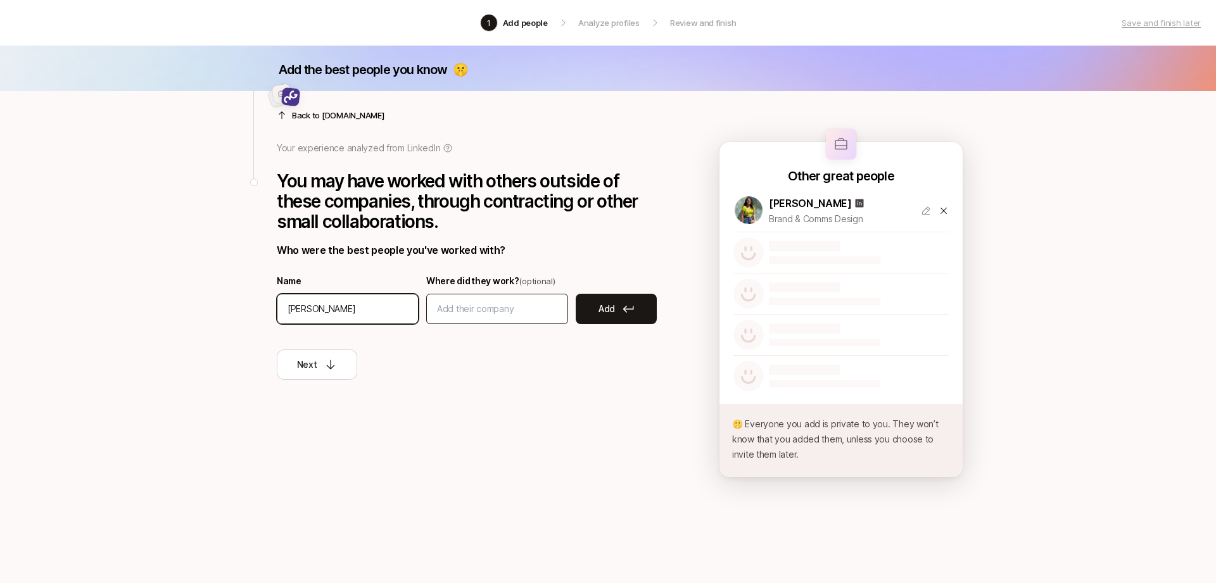
type input "Arnob Mukherjee"
click at [447, 321] on div at bounding box center [497, 309] width 142 height 30
click at [475, 308] on input at bounding box center [497, 309] width 120 height 15
type input "Olvy"
click at [611, 309] on p "Add" at bounding box center [607, 309] width 16 height 15
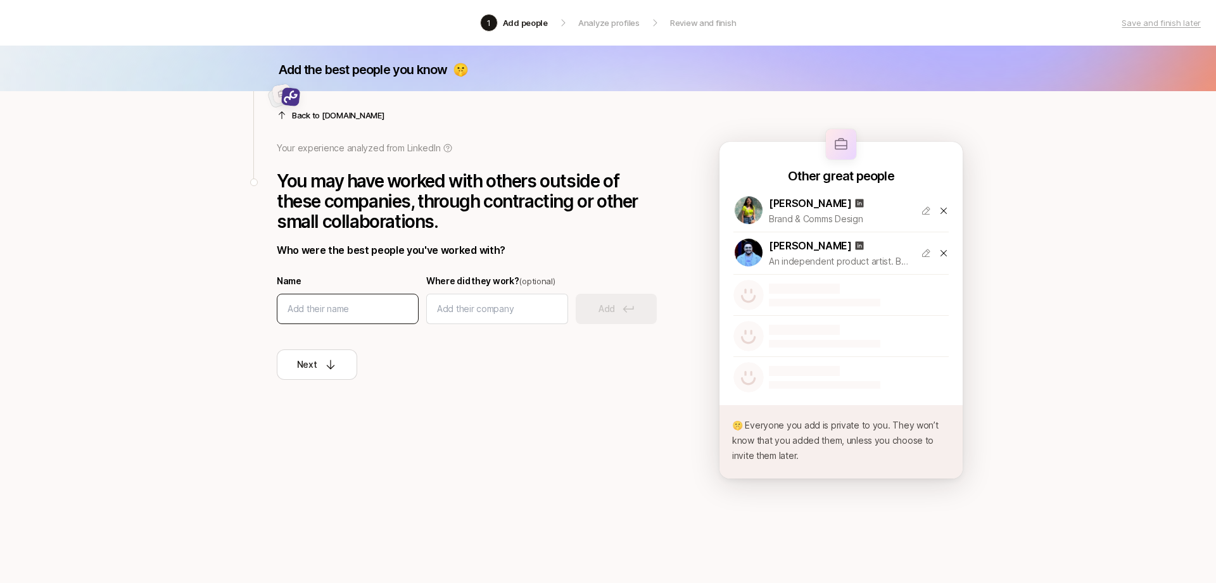
click at [341, 300] on div at bounding box center [348, 309] width 142 height 30
click at [343, 311] on input at bounding box center [348, 309] width 120 height 15
type input "Aditya Das"
click at [471, 306] on input at bounding box center [497, 309] width 120 height 15
type input "F"
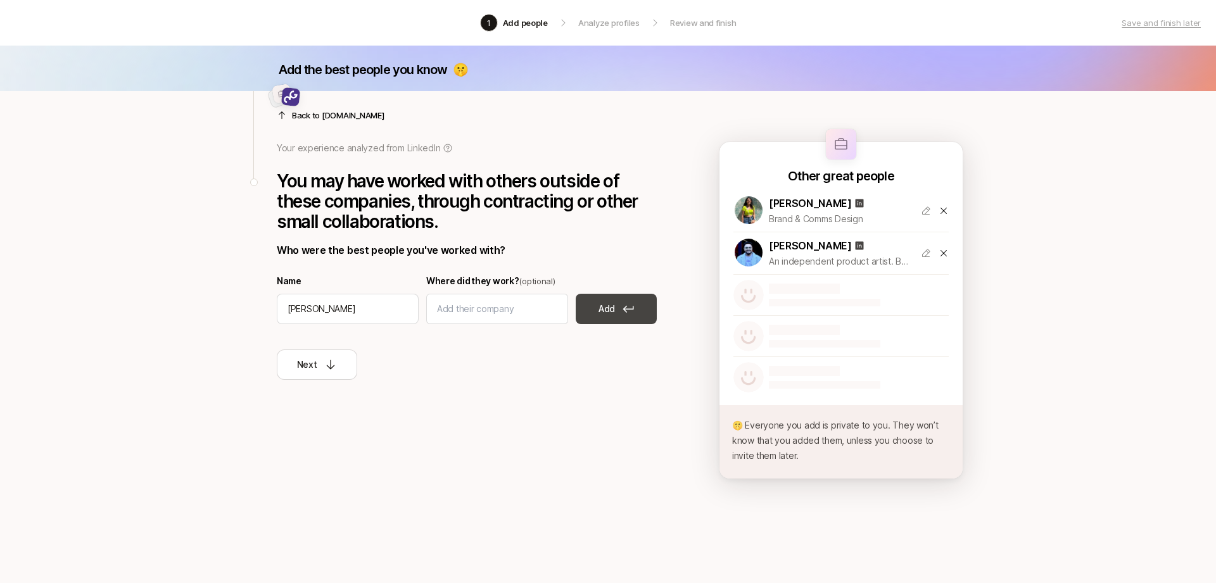
click at [596, 310] on button "Add" at bounding box center [616, 309] width 81 height 30
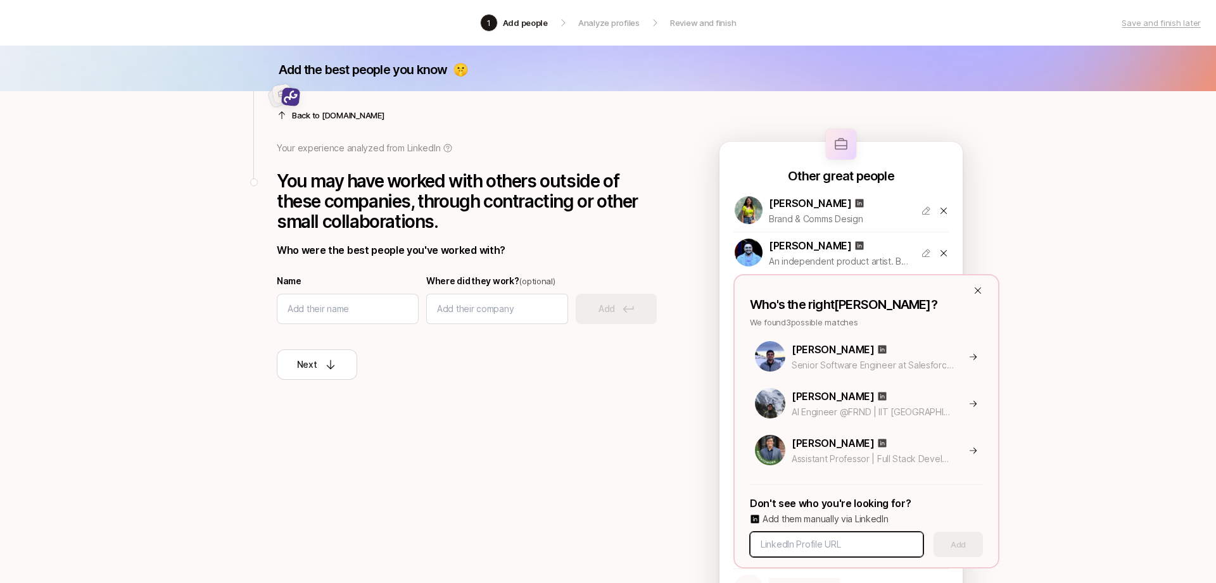
click at [823, 538] on input at bounding box center [837, 544] width 152 height 15
paste input "https://www.linkedin.com/in/theadityadas/"
type input "https://www.linkedin.com/in/theadityadas/"
click at [957, 536] on button "Add" at bounding box center [958, 544] width 49 height 25
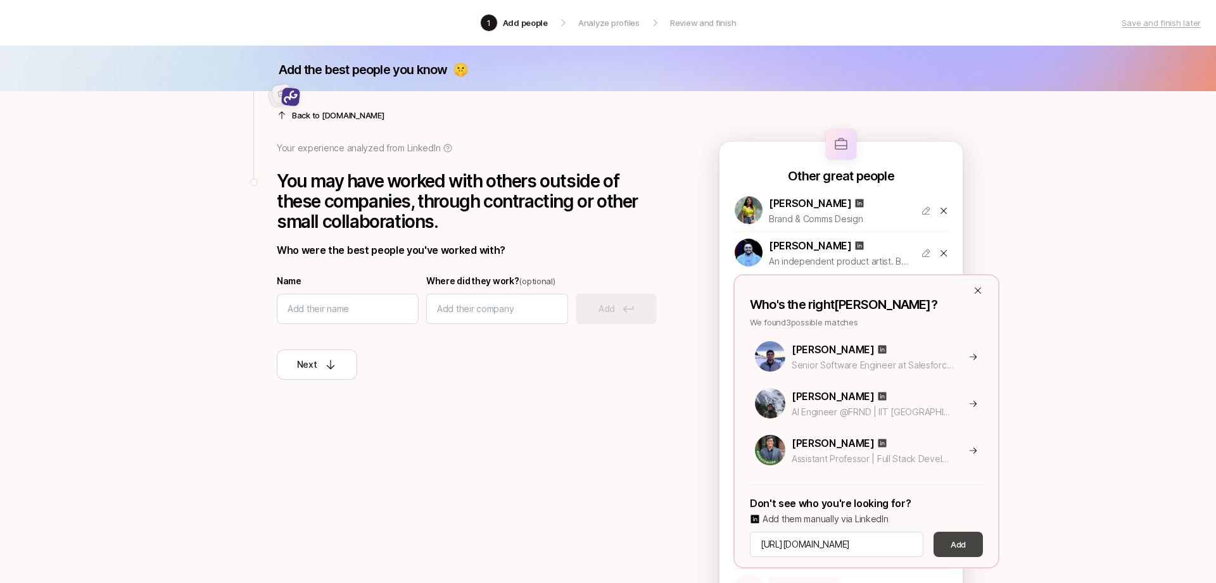
scroll to position [0, 0]
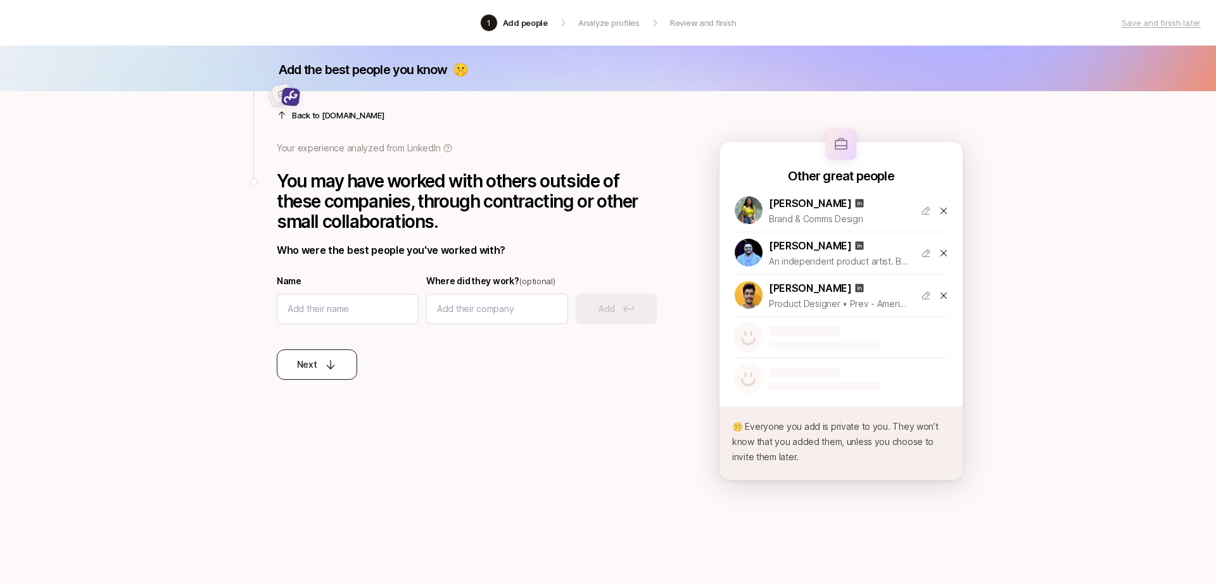
click at [298, 366] on p "Next" at bounding box center [307, 364] width 20 height 15
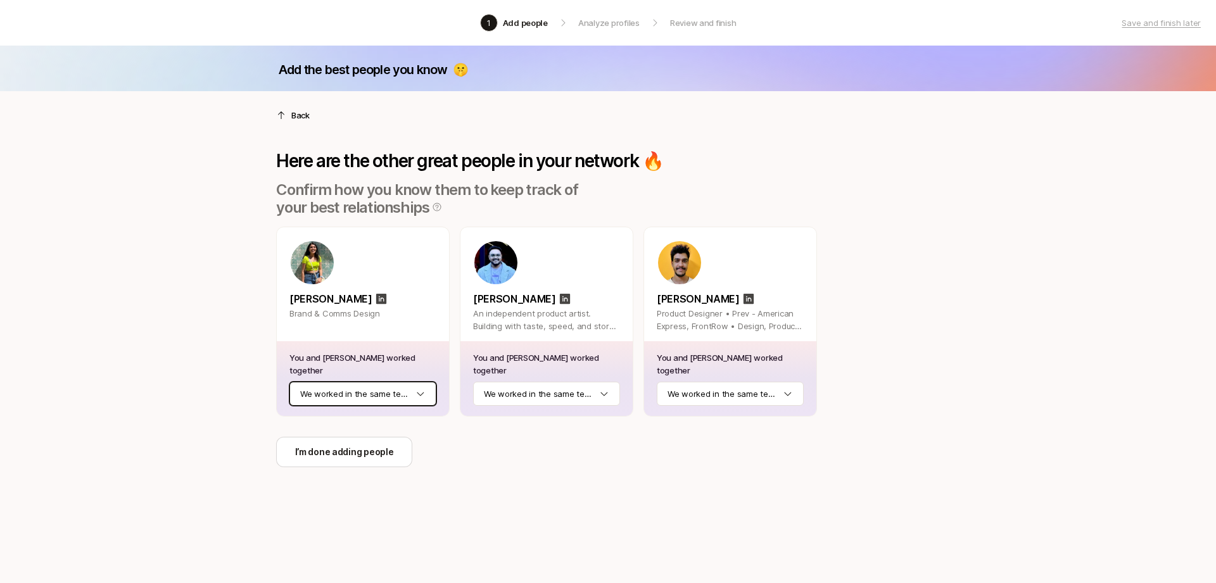
click at [423, 398] on html "1 Add people Analyze profiles Review and finish Save and finish later Add the b…" at bounding box center [608, 291] width 1216 height 583
click at [545, 389] on html "1 Add people Analyze profiles Review and finish Save and finish later Add the b…" at bounding box center [608, 291] width 1216 height 583
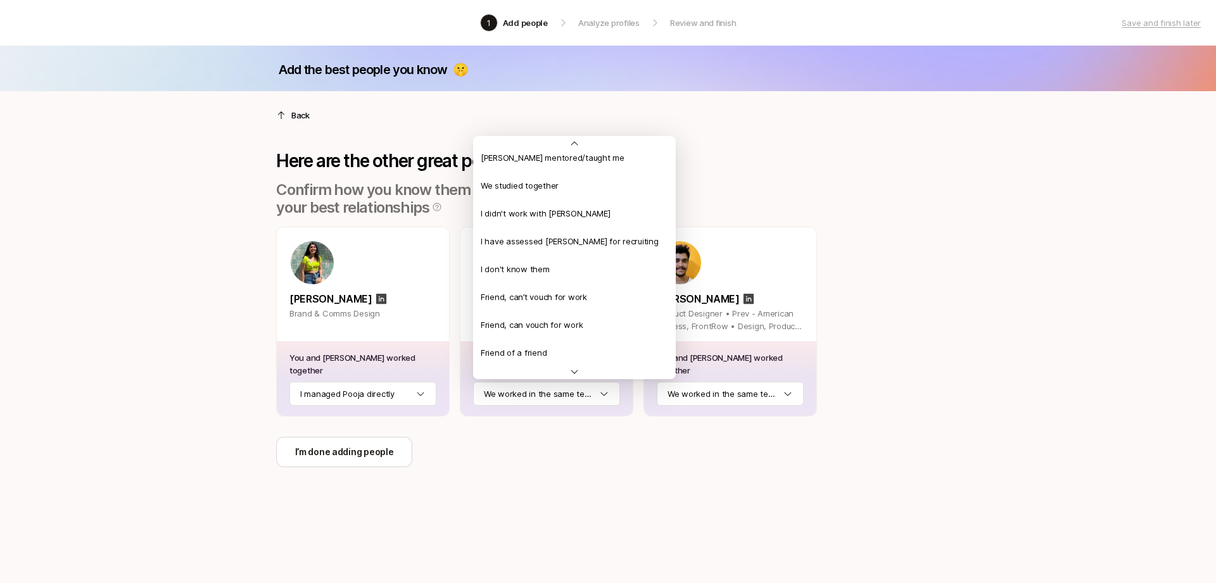
scroll to position [299, 0]
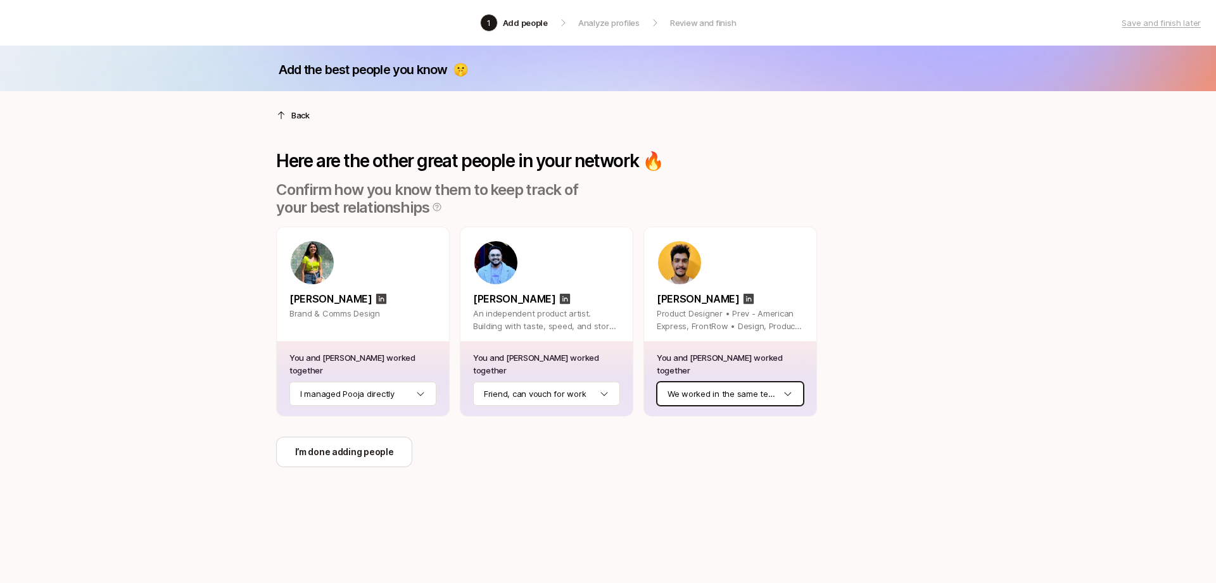
click at [693, 393] on html "1 Add people Analyze profiles Review and finish Save and finish later Add the b…" at bounding box center [608, 291] width 1216 height 583
click at [376, 455] on p "I’m done adding people" at bounding box center [344, 452] width 99 height 15
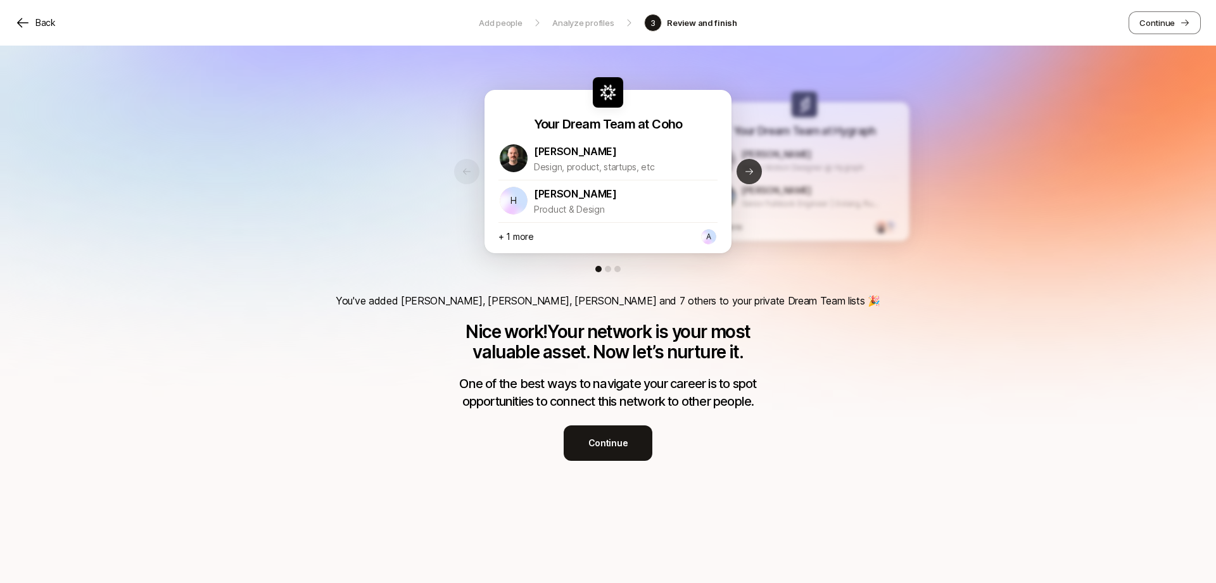
click at [750, 179] on button "Next slide" at bounding box center [749, 171] width 25 height 25
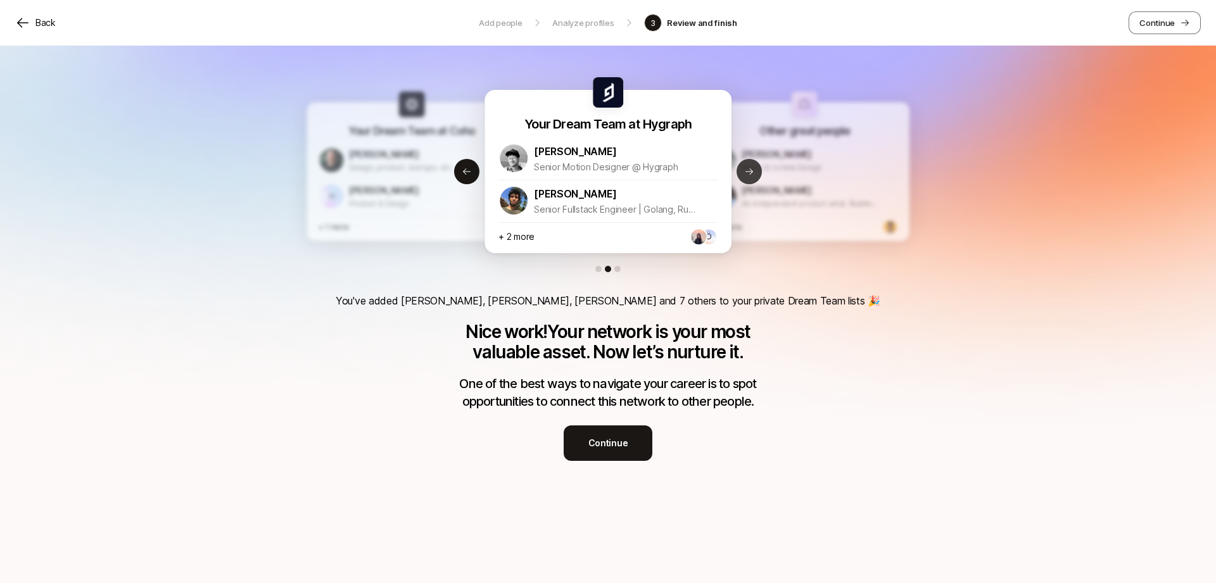
click at [750, 179] on button "Next slide" at bounding box center [749, 171] width 25 height 25
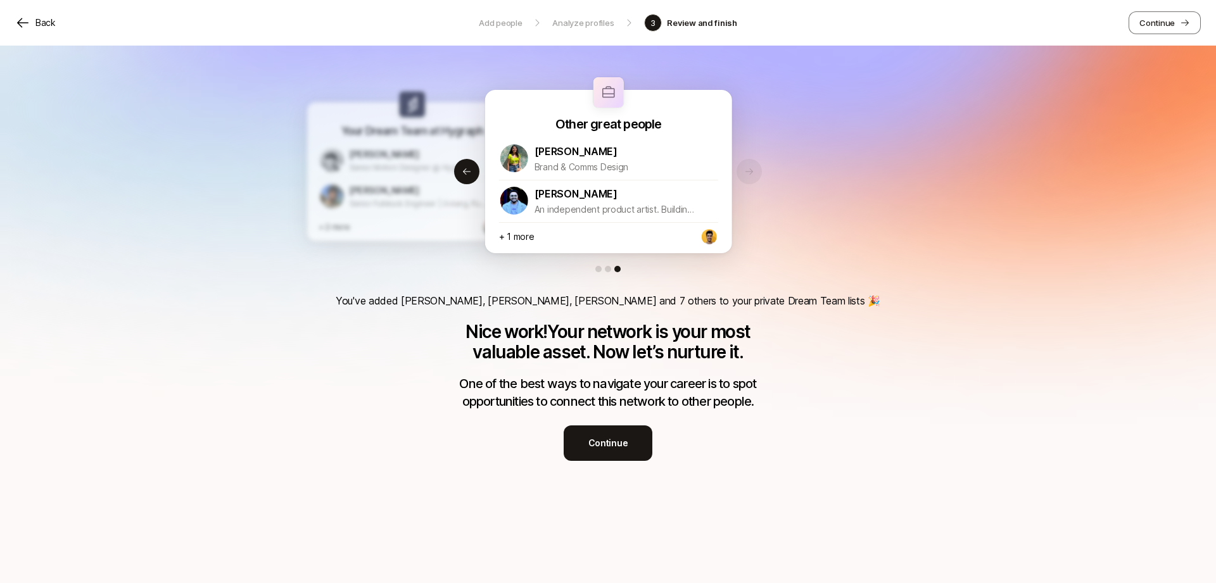
click at [750, 179] on div "Your Dream Team at Coho Craig Phillips Design, product, startups, etc H Hareem …" at bounding box center [608, 254] width 1216 height 416
click at [596, 444] on p "Continue" at bounding box center [609, 443] width 40 height 15
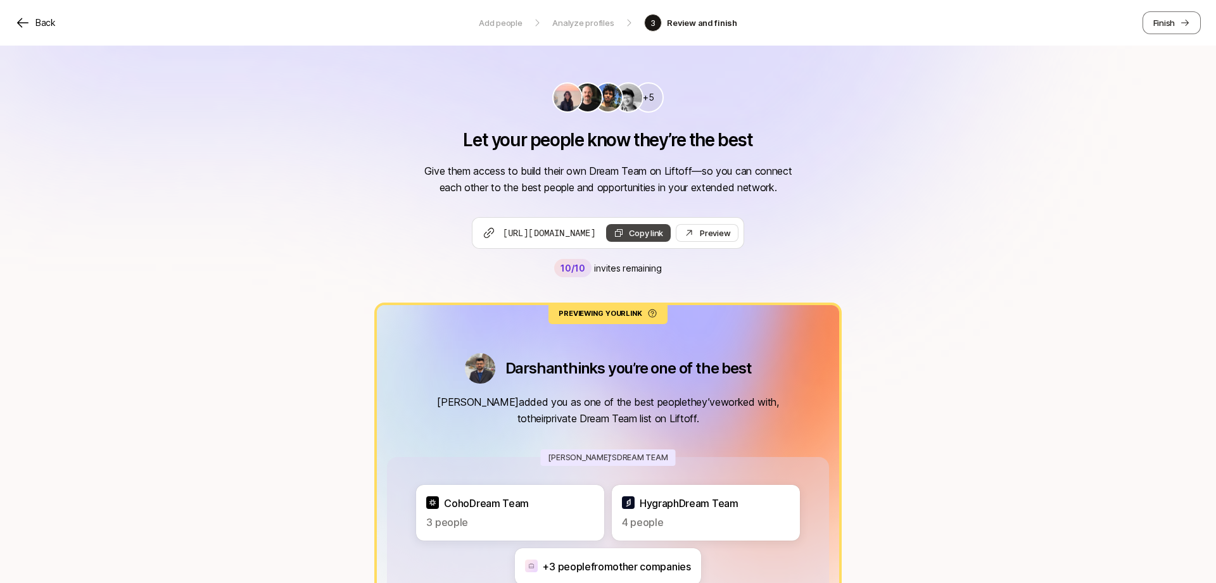
click at [672, 239] on button "Copy link" at bounding box center [638, 233] width 65 height 18
click at [1177, 22] on button "Finish" at bounding box center [1172, 22] width 58 height 23
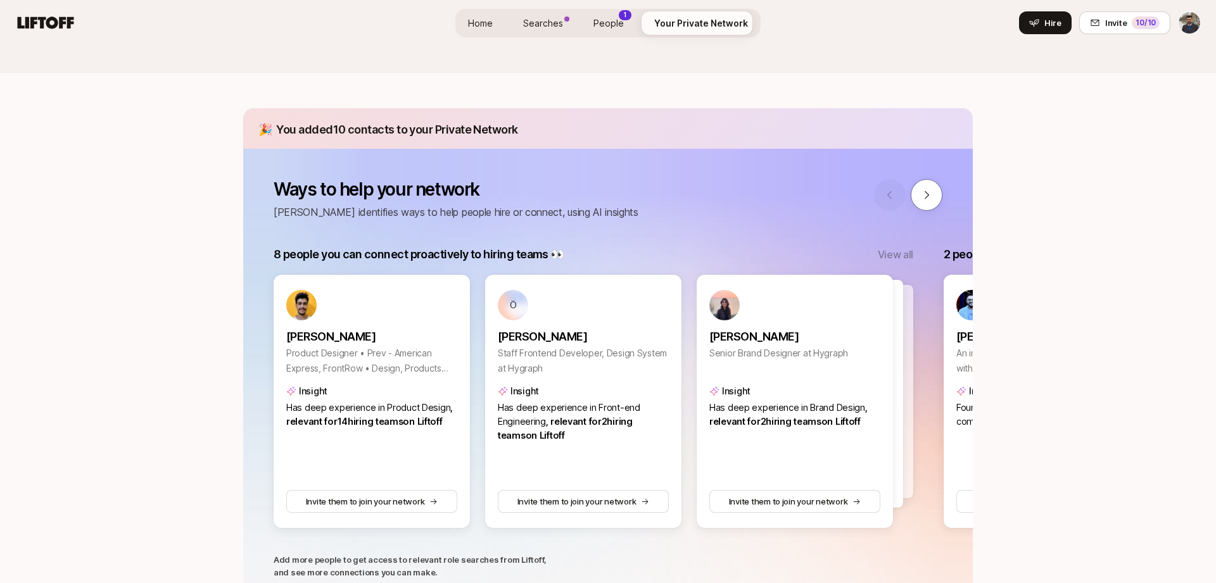
scroll to position [103, 0]
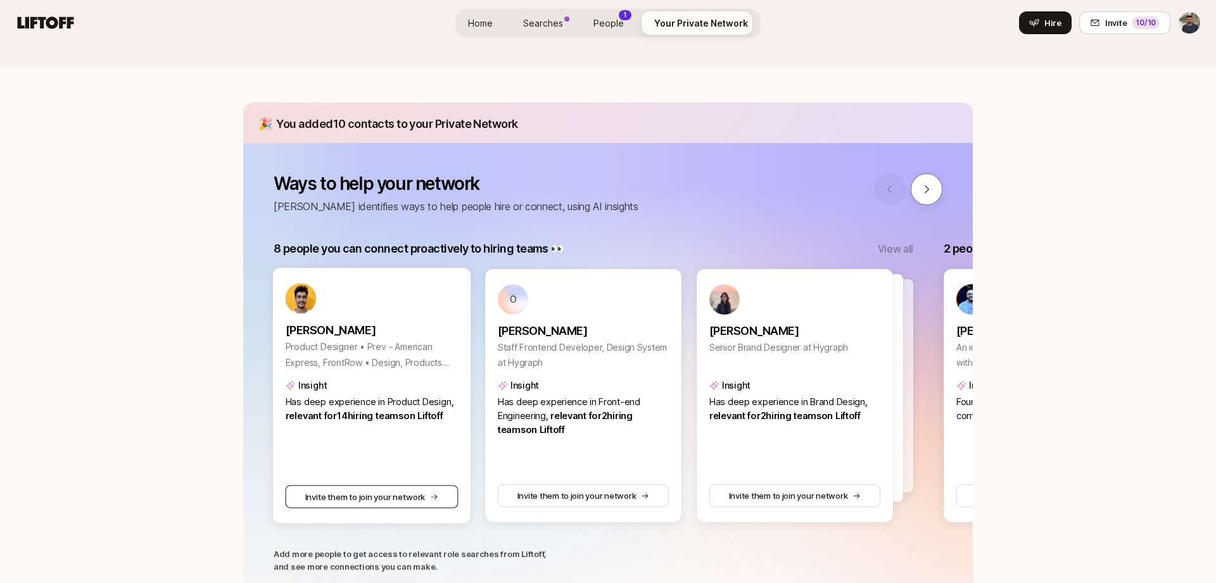
click at [428, 499] on button "Invite them to join your network" at bounding box center [372, 496] width 173 height 23
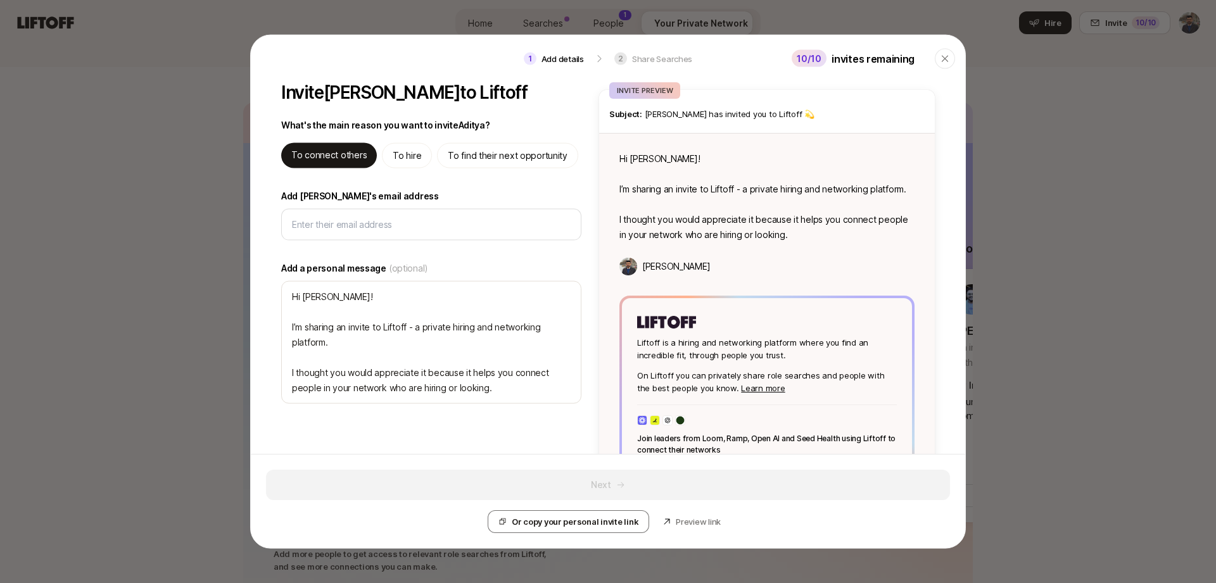
click at [449, 454] on div "Next Or copy your personal invite link Preview link" at bounding box center [608, 501] width 715 height 94
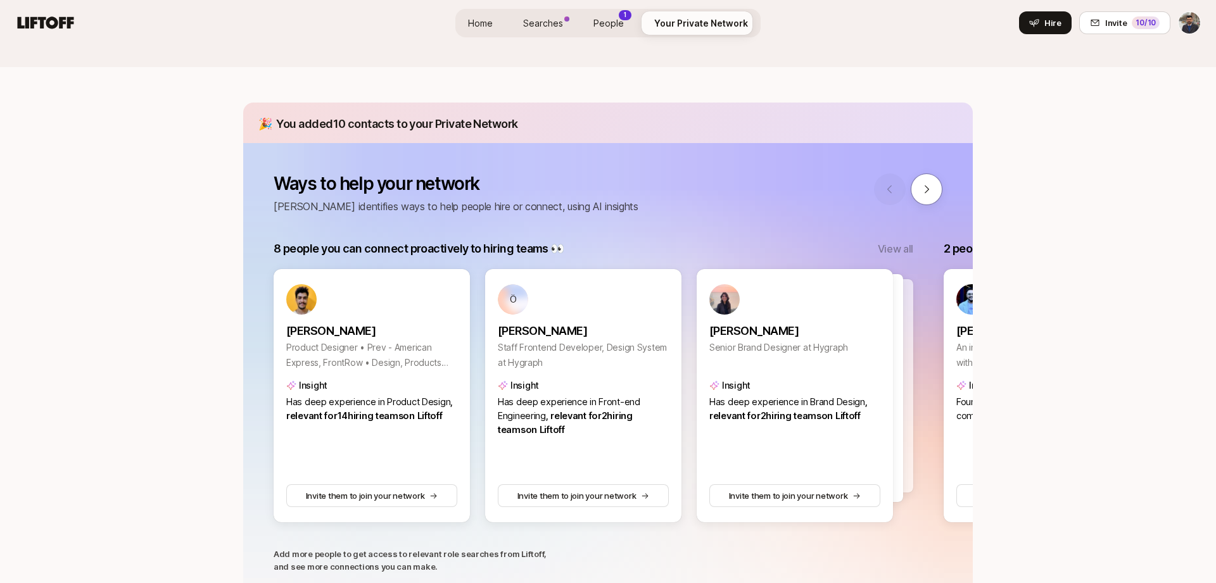
scroll to position [0, 0]
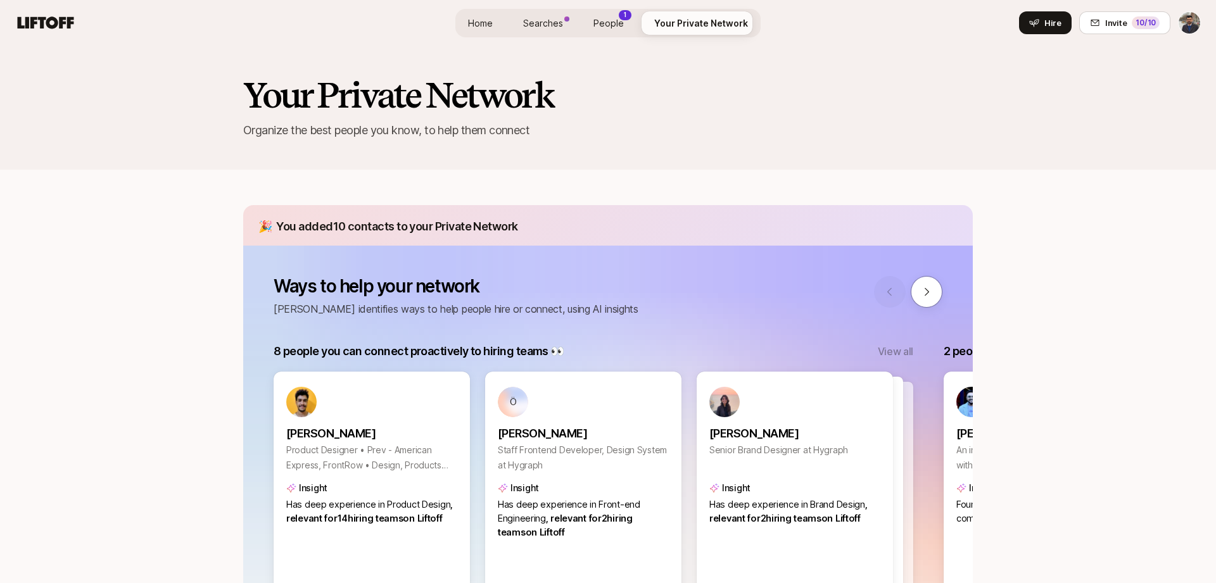
click at [623, 23] on span "People" at bounding box center [609, 23] width 30 height 11
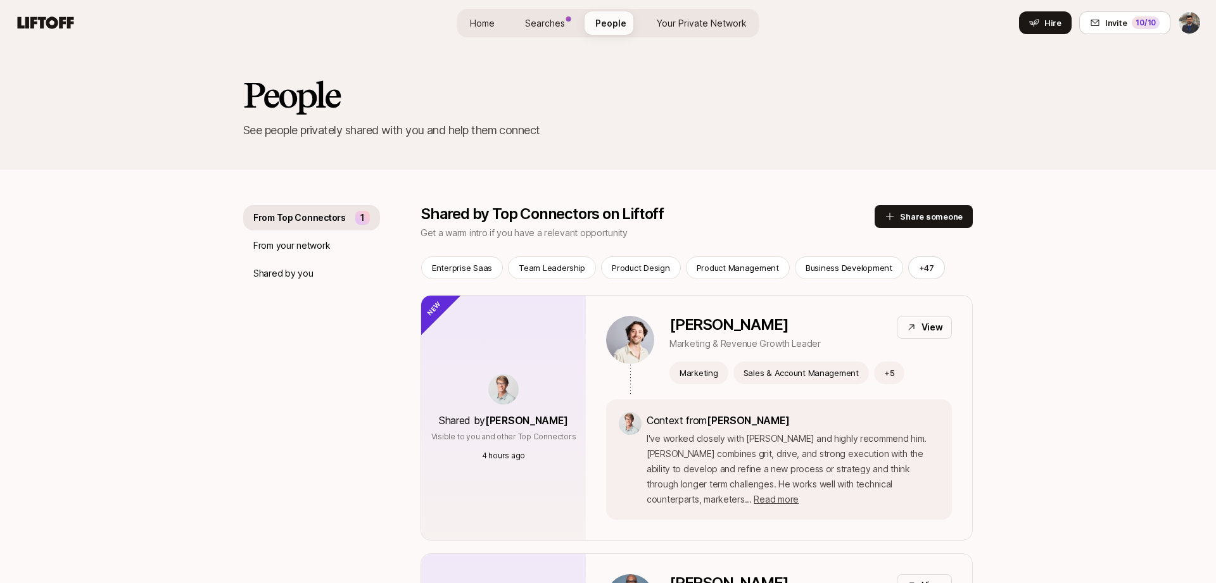
click at [553, 36] on div "Home Searches People Your Private Network Your Network Hire" at bounding box center [608, 23] width 302 height 29
click at [557, 30] on link "Searches" at bounding box center [545, 22] width 60 height 23
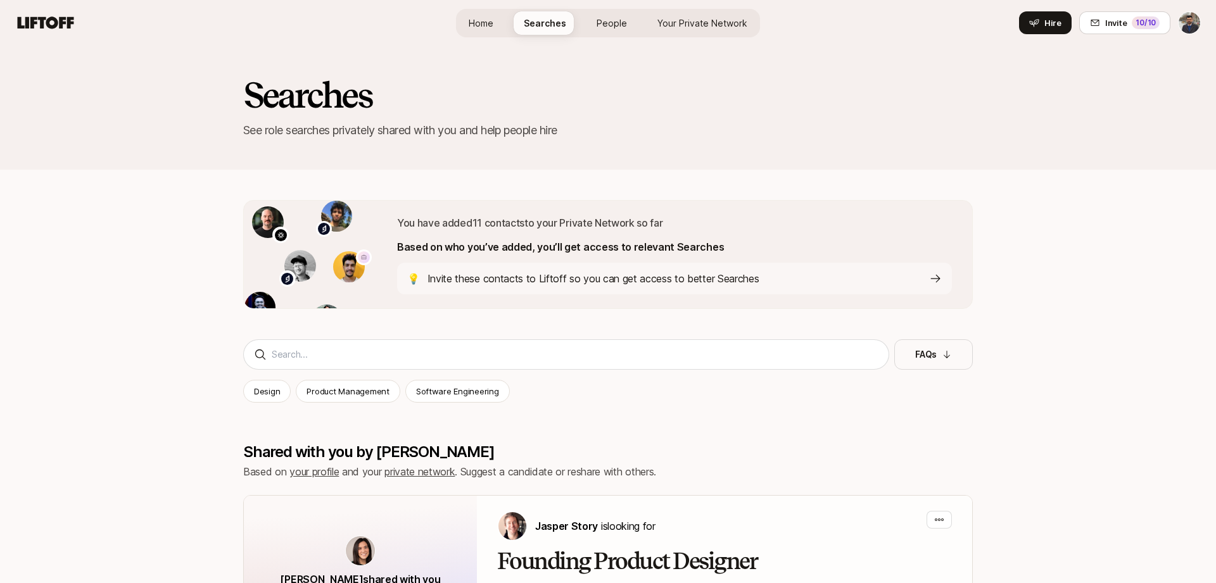
click at [497, 24] on link "Home" at bounding box center [481, 22] width 45 height 23
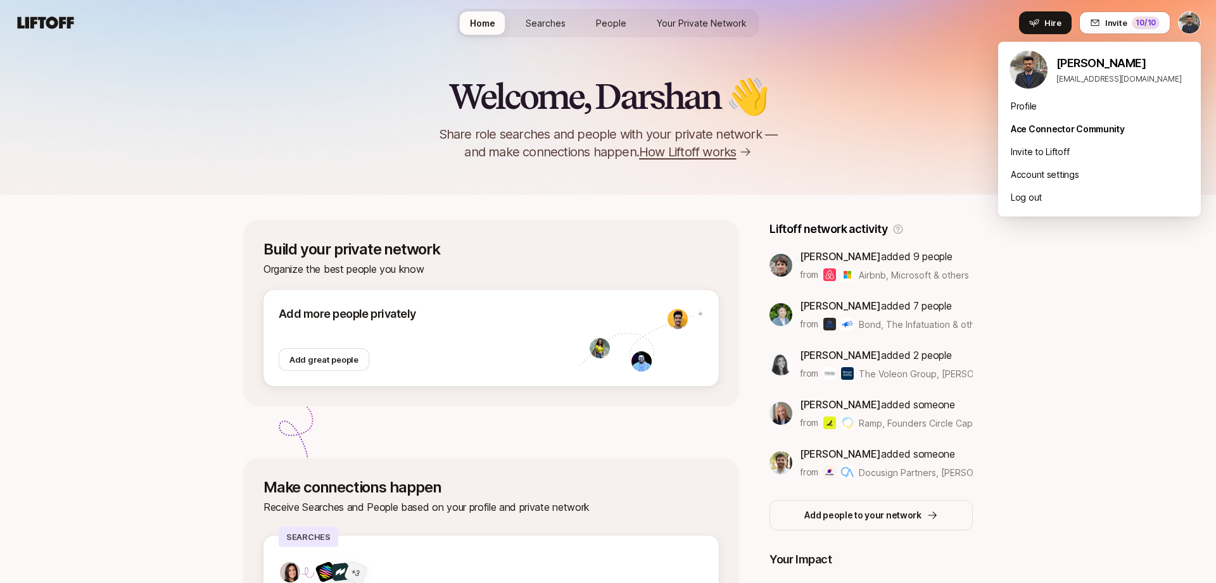
click at [1195, 25] on html "Home Searches People Your Private Network Your Network Hire Hire Invite 10 /10 …" at bounding box center [608, 291] width 1216 height 583
click at [1088, 129] on div "Ace Connector Community" at bounding box center [1099, 129] width 203 height 23
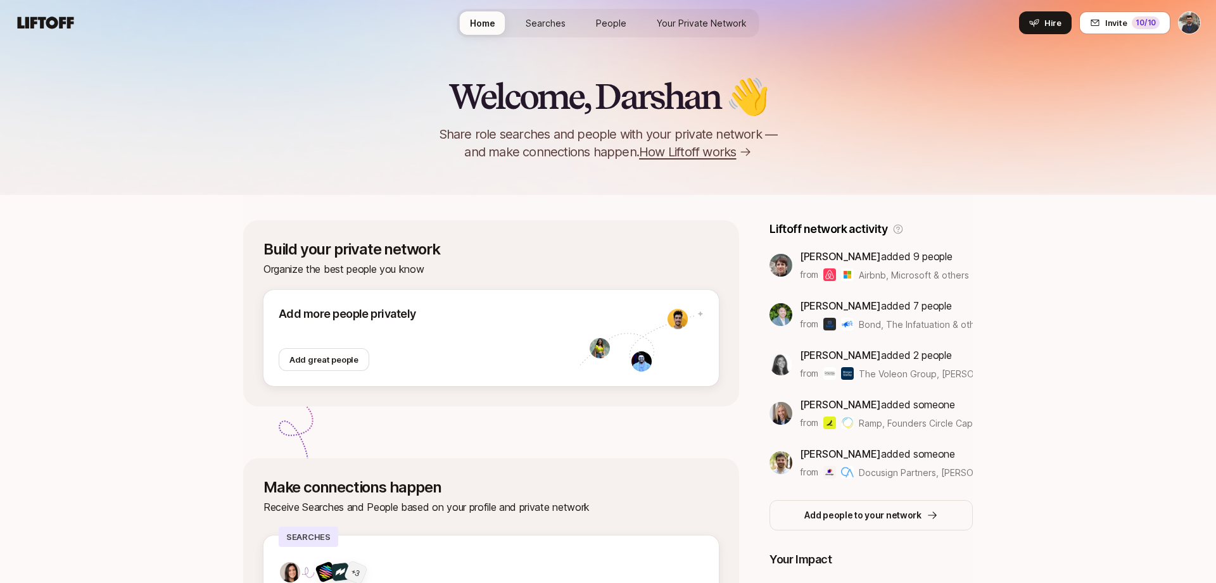
click at [1188, 18] on html "Home Searches People Your Private Network Your Network Hire Hire Invite 10 /10 …" at bounding box center [608, 291] width 1216 height 583
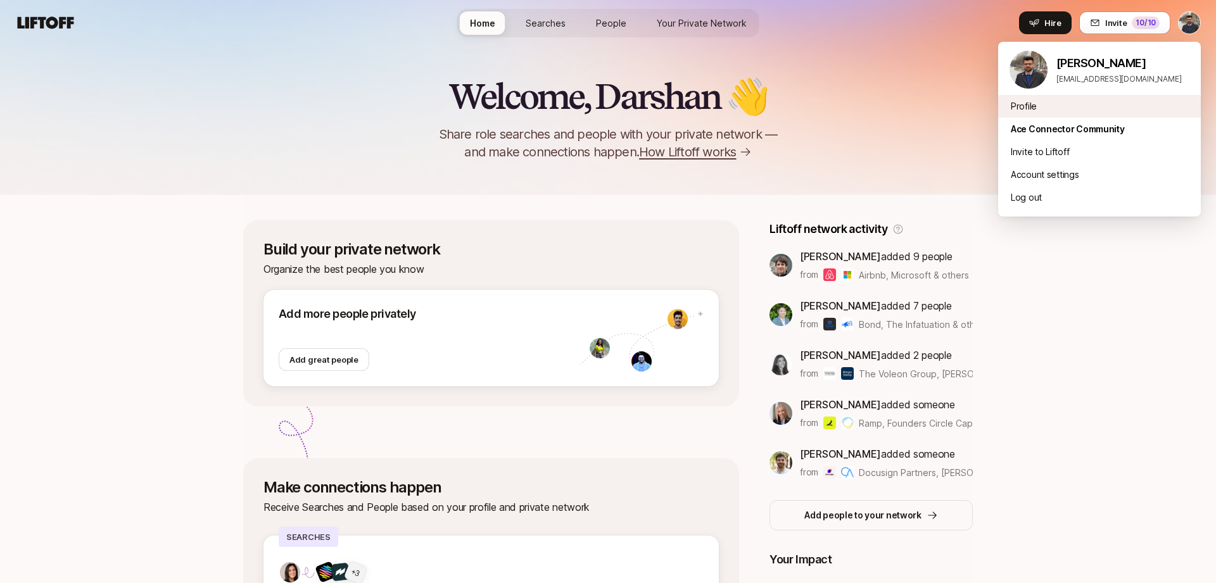
click at [1035, 102] on div "Profile" at bounding box center [1099, 106] width 203 height 23
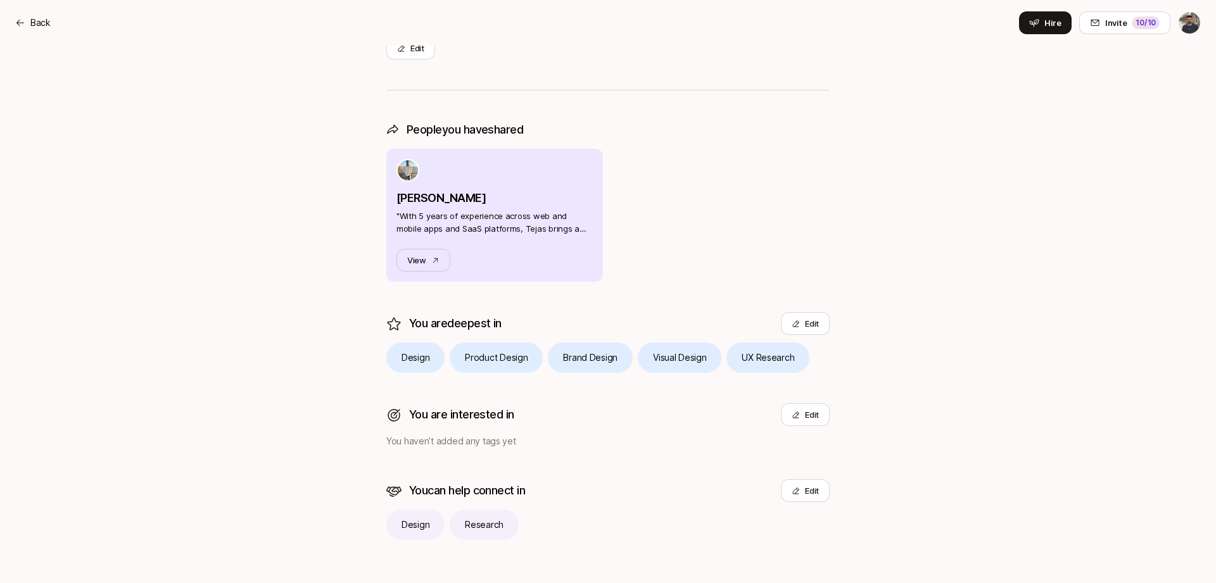
scroll to position [256, 0]
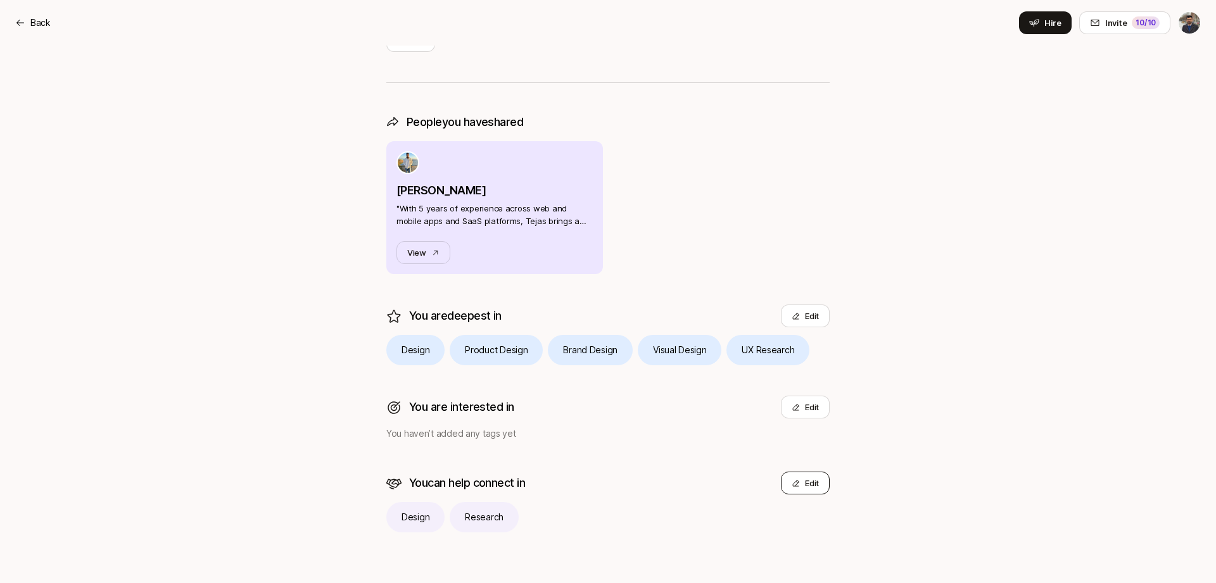
click at [809, 478] on button "Edit" at bounding box center [805, 483] width 49 height 23
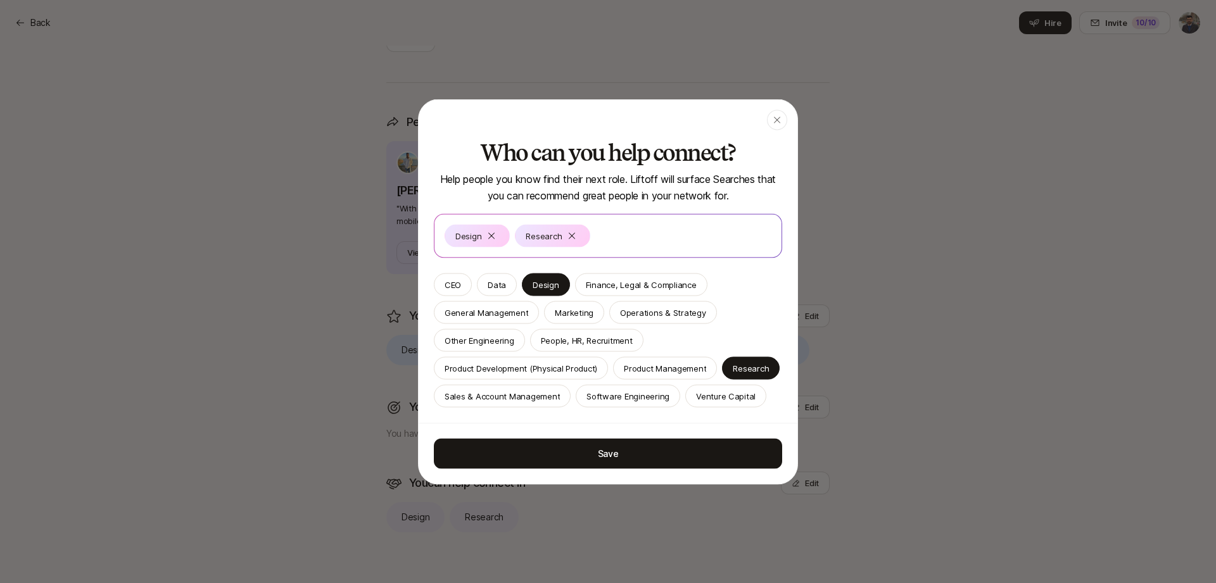
click at [648, 241] on div "Design Research" at bounding box center [608, 235] width 327 height 23
click at [650, 236] on div "Design Research" at bounding box center [608, 235] width 327 height 23
click at [629, 238] on div "Design Research" at bounding box center [608, 235] width 327 height 23
click at [624, 246] on div "Design Research" at bounding box center [608, 235] width 327 height 23
click at [665, 366] on p "Product Management" at bounding box center [665, 368] width 82 height 13
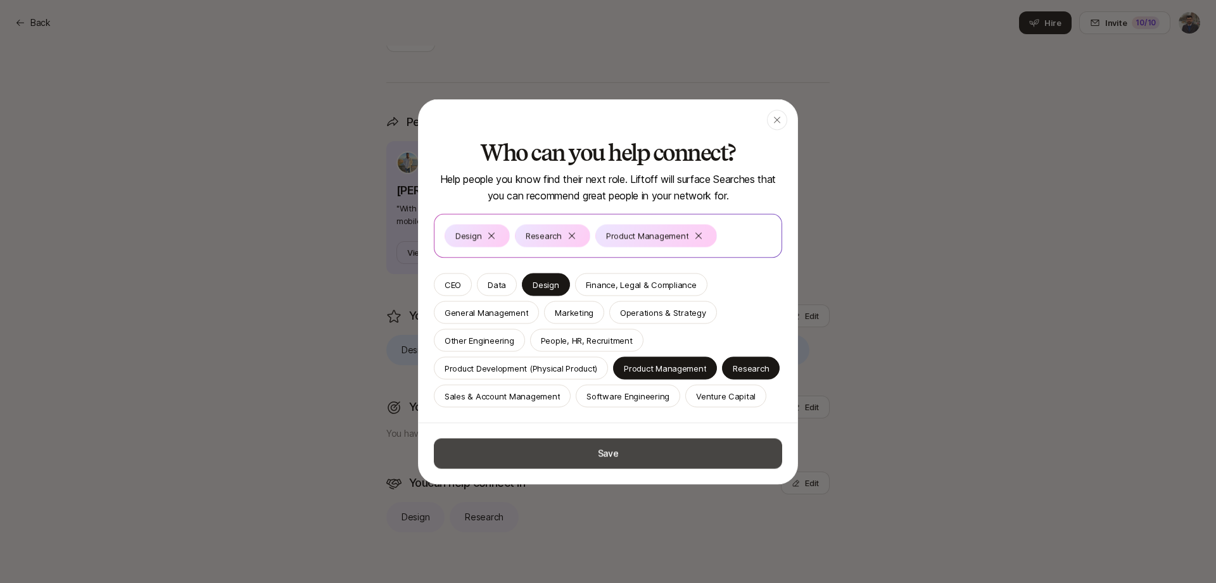
click at [612, 453] on button "Save" at bounding box center [608, 453] width 348 height 30
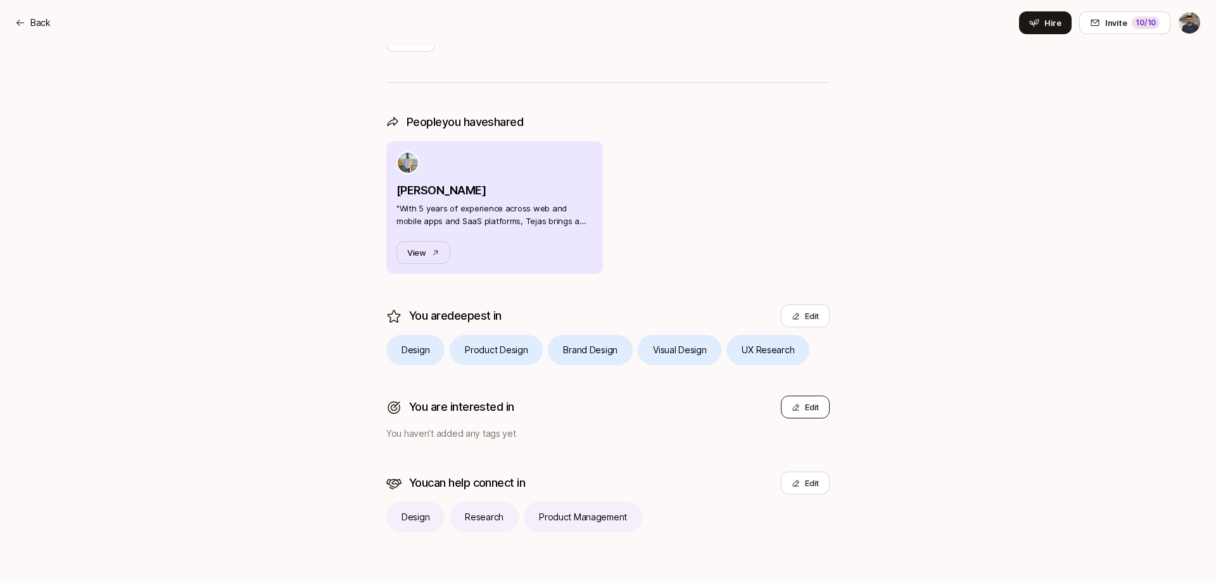
click at [819, 406] on button "Edit" at bounding box center [805, 407] width 49 height 23
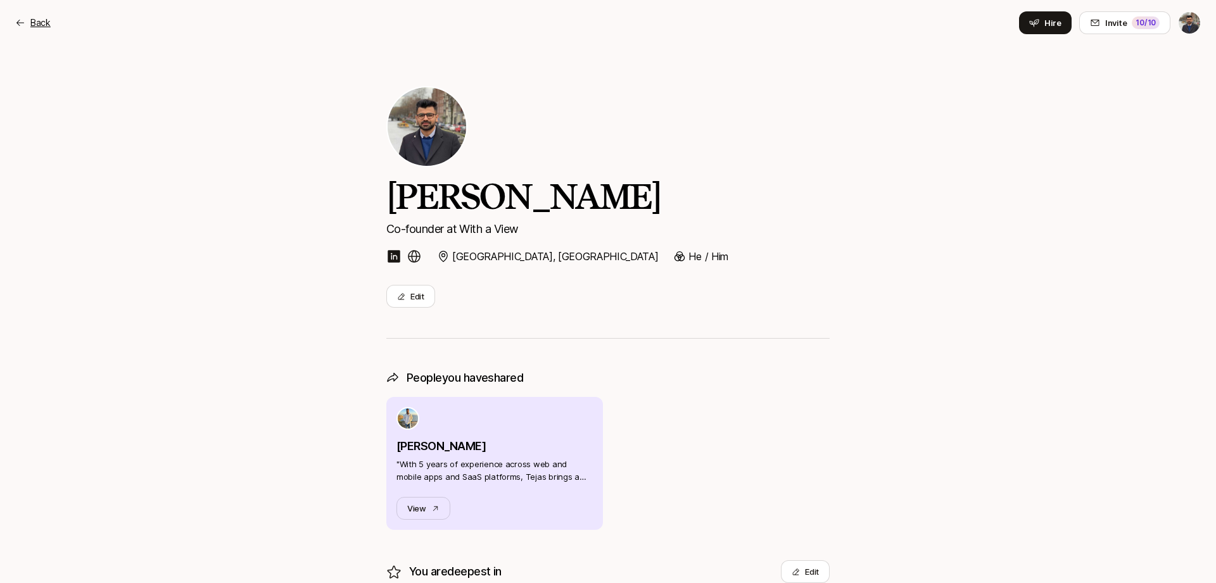
click at [41, 23] on p "Back" at bounding box center [40, 22] width 20 height 15
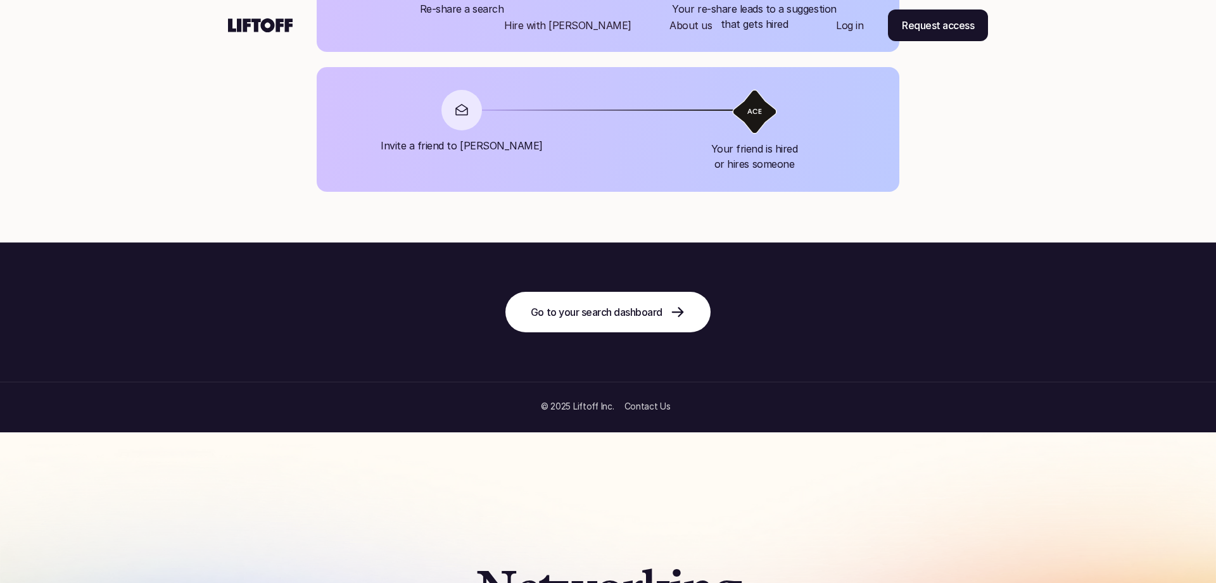
scroll to position [1388, 0]
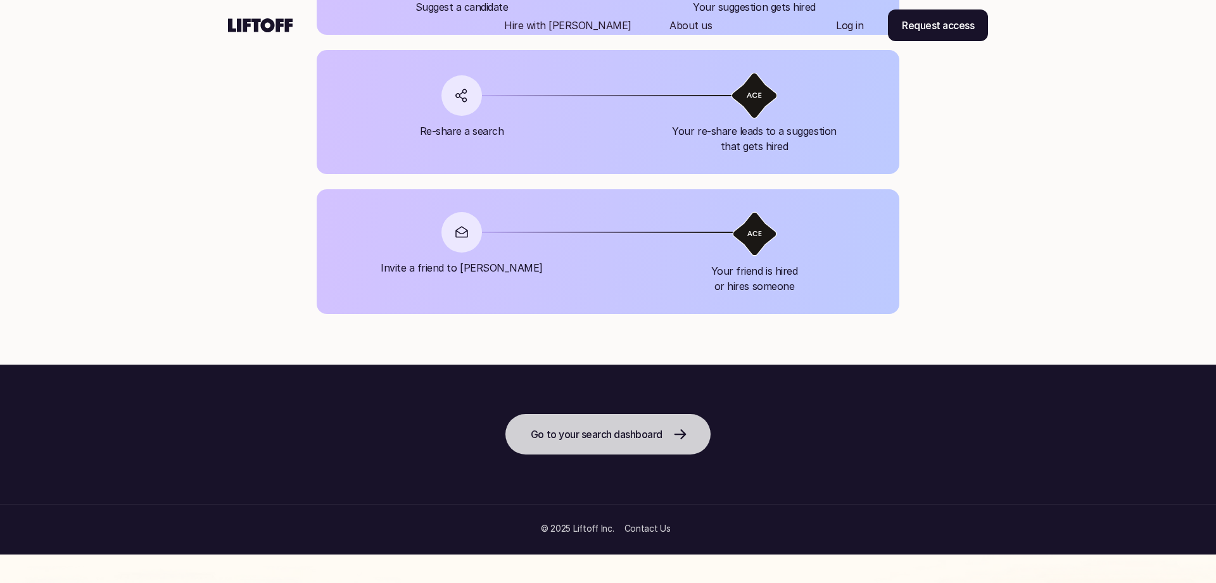
click at [632, 439] on p "Go to your search dashboard" at bounding box center [597, 434] width 132 height 15
